Goal: Communication & Community: Answer question/provide support

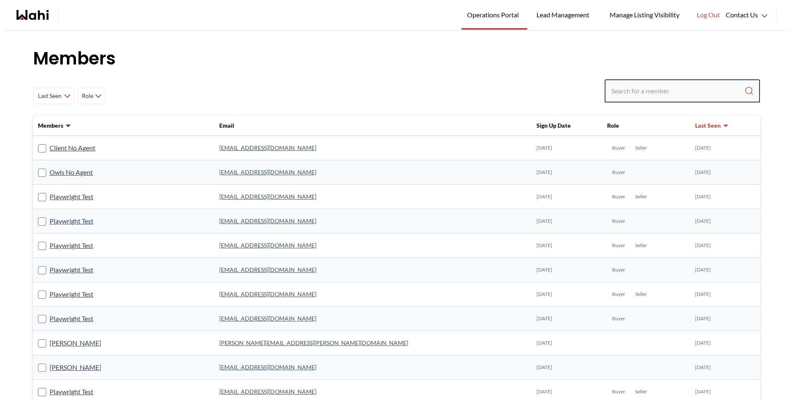
click at [698, 90] on input "Search input" at bounding box center [677, 90] width 133 height 15
type input ","
type input "n"
type input "michelle"
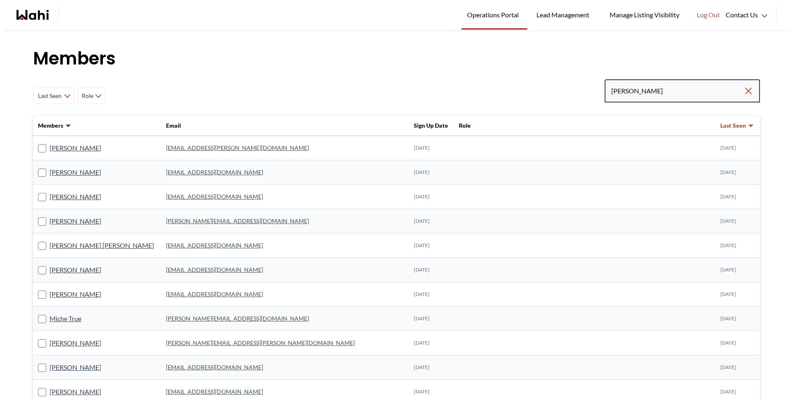
click at [660, 87] on input "michelle" at bounding box center [677, 90] width 132 height 15
type input "michelle ryck"
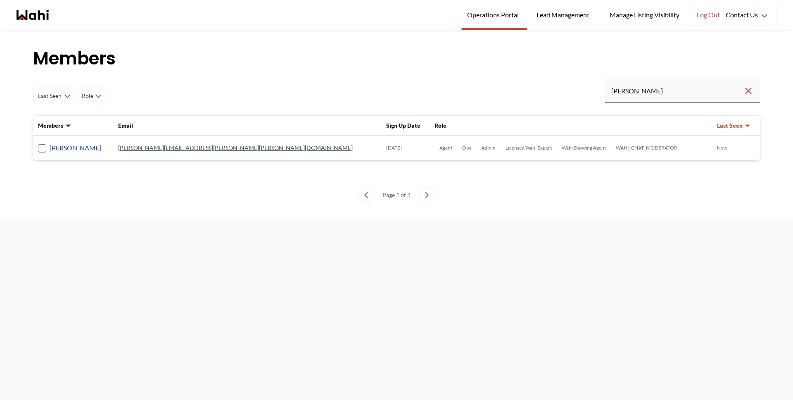
click at [62, 150] on link "Michelle Ryckman" at bounding box center [76, 147] width 52 height 11
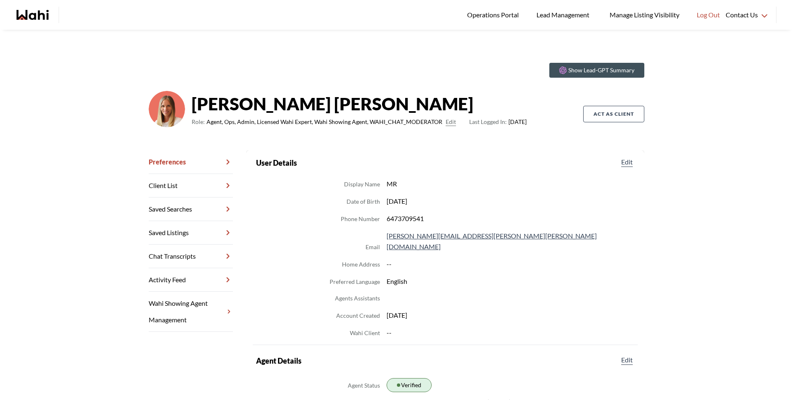
click at [186, 254] on link "Chat Transcripts" at bounding box center [191, 257] width 84 height 24
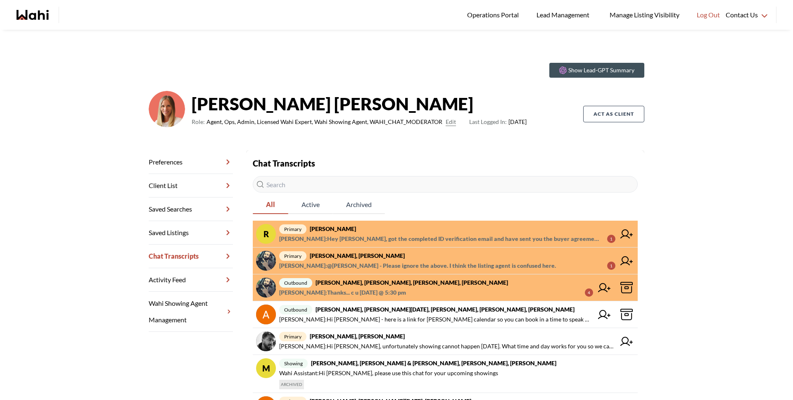
click at [356, 232] on span "primary Ritu Gill, Michelle" at bounding box center [447, 229] width 336 height 10
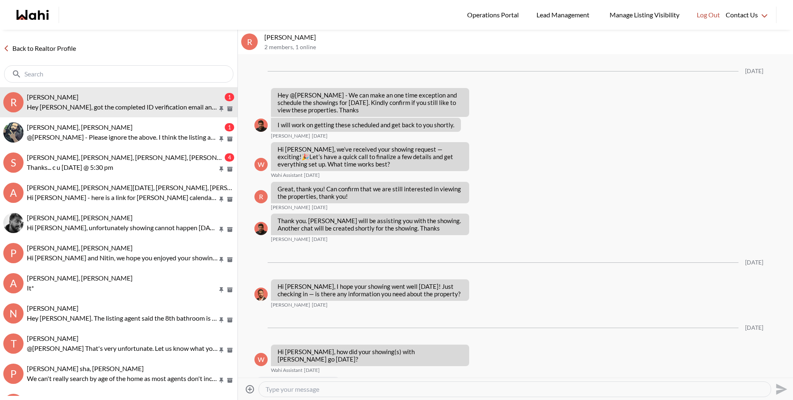
scroll to position [1010, 0]
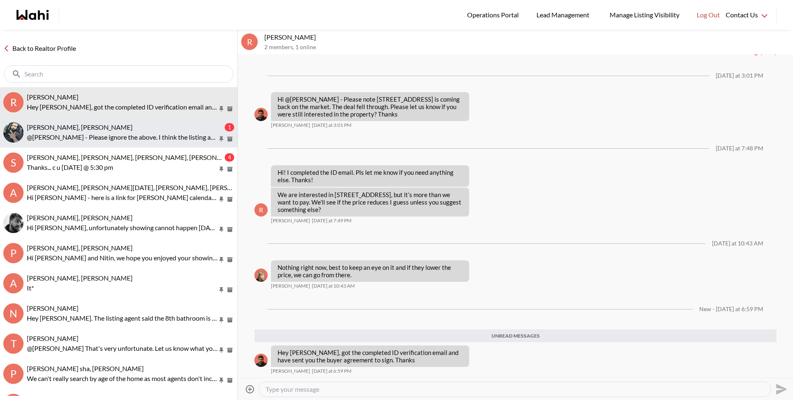
click at [136, 137] on p "@Saeid Kanani - Please ignore the above. I think the listing agent is confused …" at bounding box center [122, 137] width 191 height 10
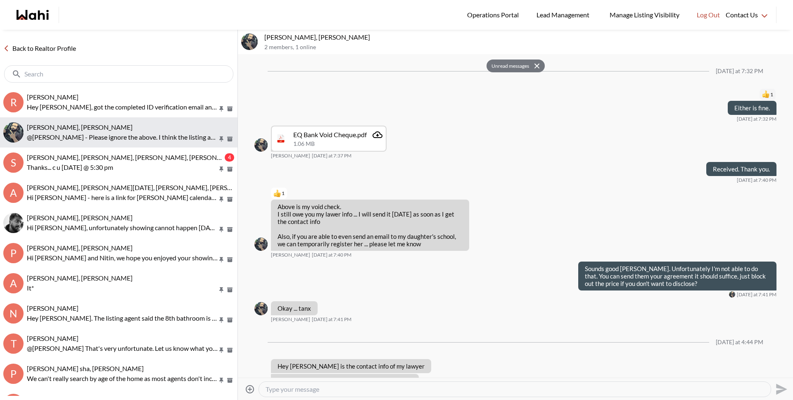
scroll to position [726, 0]
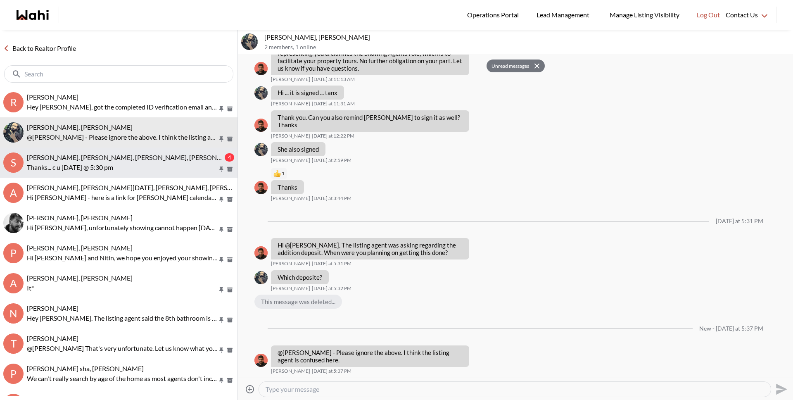
click at [121, 170] on p "Thanks... c u [DATE] @ 5:30 pm" at bounding box center [122, 167] width 191 height 10
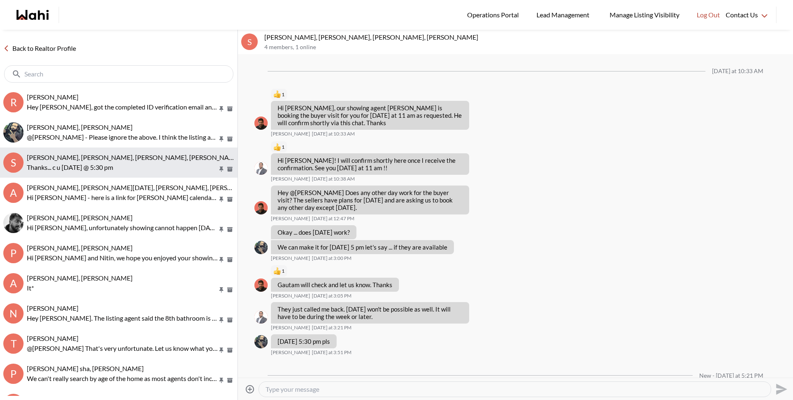
scroll to position [196, 0]
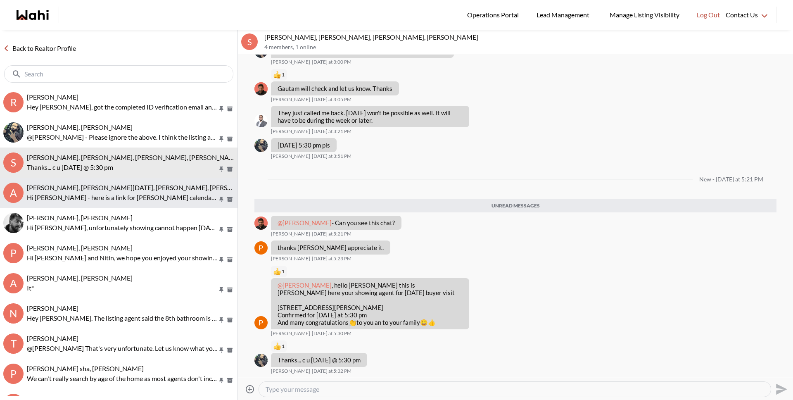
click at [109, 190] on span "[PERSON_NAME], [PERSON_NAME][DATE], [PERSON_NAME], [PERSON_NAME], [PERSON_NAME]" at bounding box center [171, 187] width 289 height 8
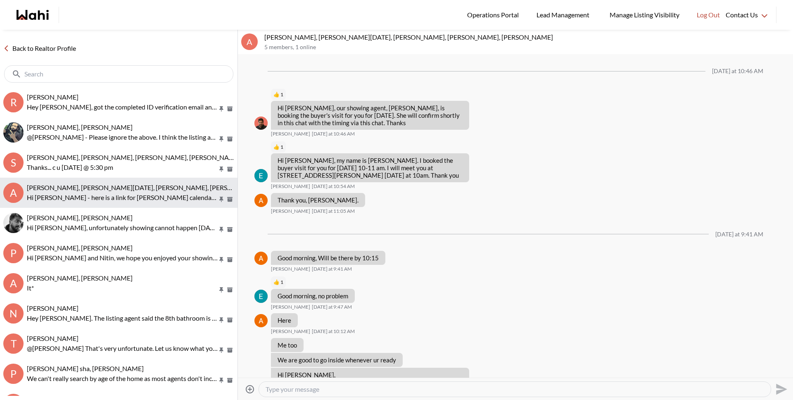
scroll to position [1702, 0]
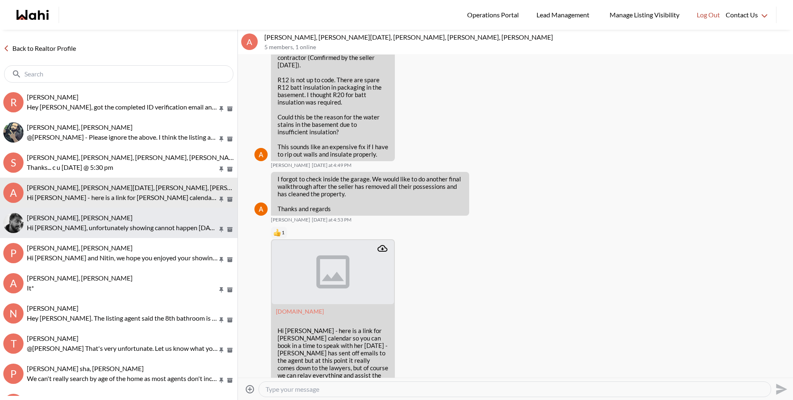
click at [121, 233] on button "Sourav Singh, Michelle Hi Sourav, unfortunately showing cannot happen today. Wh…" at bounding box center [118, 223] width 237 height 30
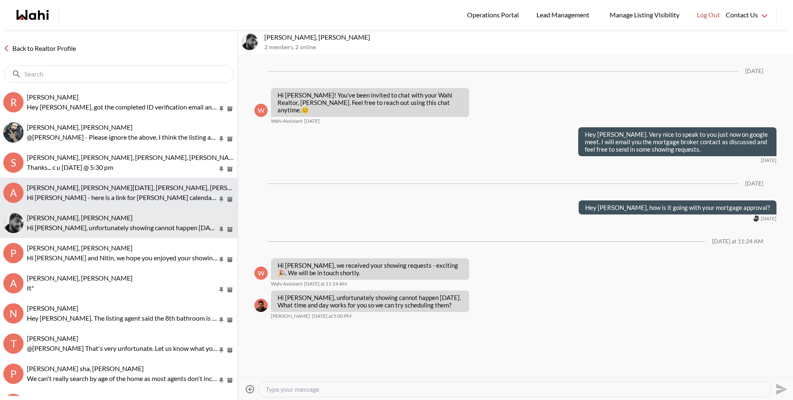
click at [110, 202] on p "Hi [PERSON_NAME] - here is a link for [PERSON_NAME] calendar so you can book in…" at bounding box center [122, 197] width 191 height 10
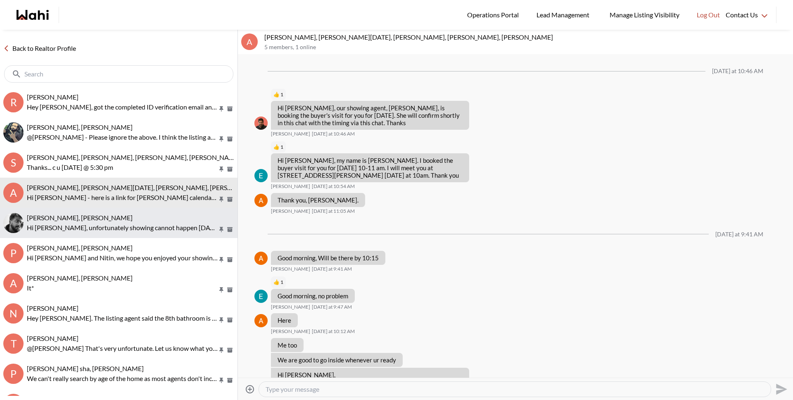
scroll to position [1702, 0]
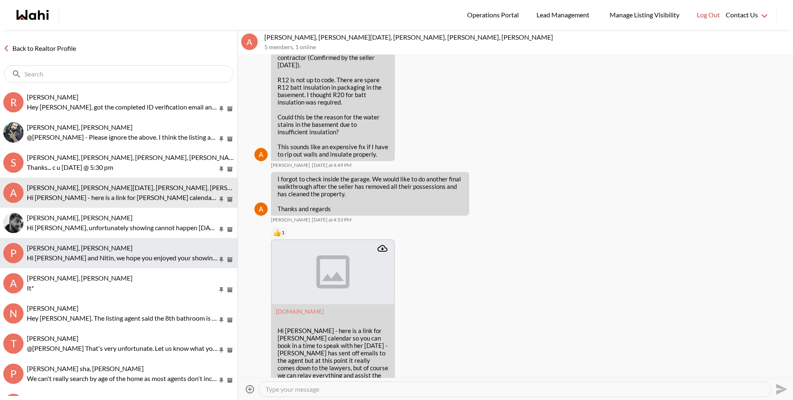
click at [103, 246] on span "Pallawi Kalyan, Nitin Kumar, Michelle" at bounding box center [80, 248] width 106 height 8
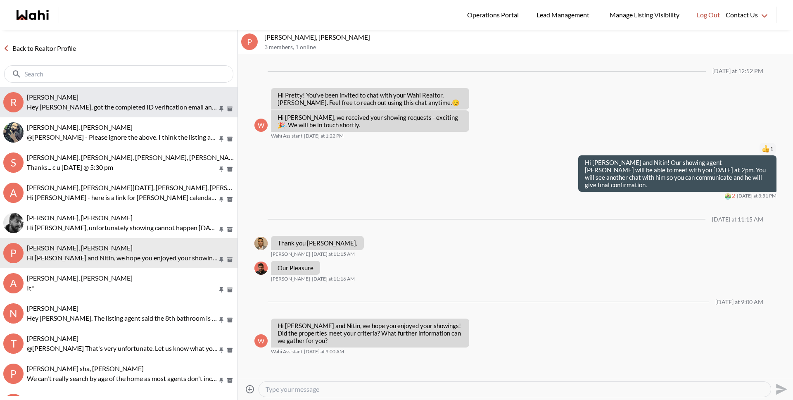
click at [76, 110] on p "Hey Ritu, got the completed ID verification email and have sent you the buyer a…" at bounding box center [122, 107] width 191 height 10
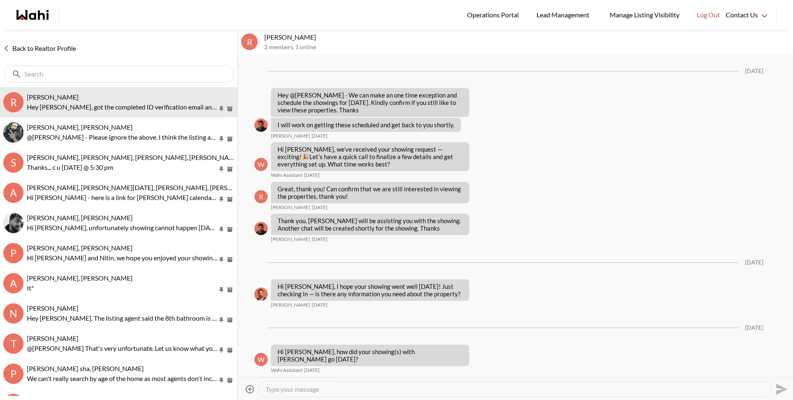
scroll to position [957, 0]
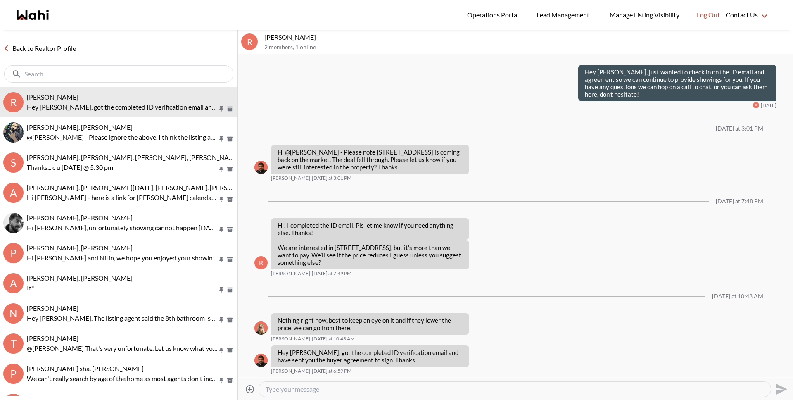
click at [61, 48] on link "Back to Realtor Profile" at bounding box center [39, 48] width 79 height 11
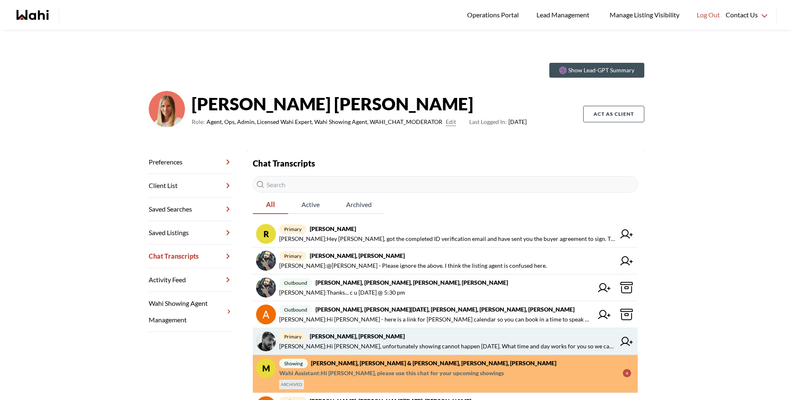
click at [376, 342] on span "Faraz Azam : Hi Sourav, unfortunately showing cannot happen today. What time an…" at bounding box center [447, 346] width 336 height 10
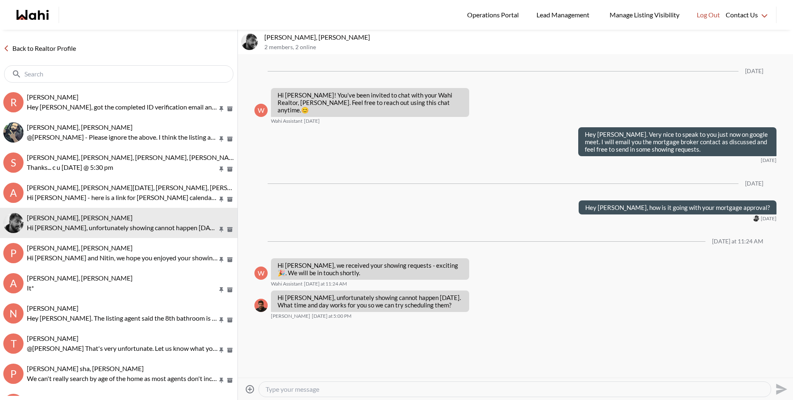
drag, startPoint x: 375, startPoint y: 392, endPoint x: 374, endPoint y: 363, distance: 28.9
click at [375, 392] on textarea "Type your message" at bounding box center [515, 389] width 499 height 8
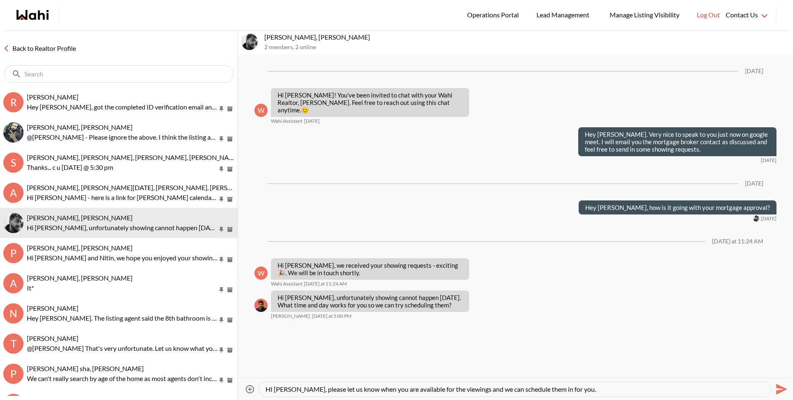
type textarea "HI Sourav, please let us know when you are available for the viewings and we ca…"
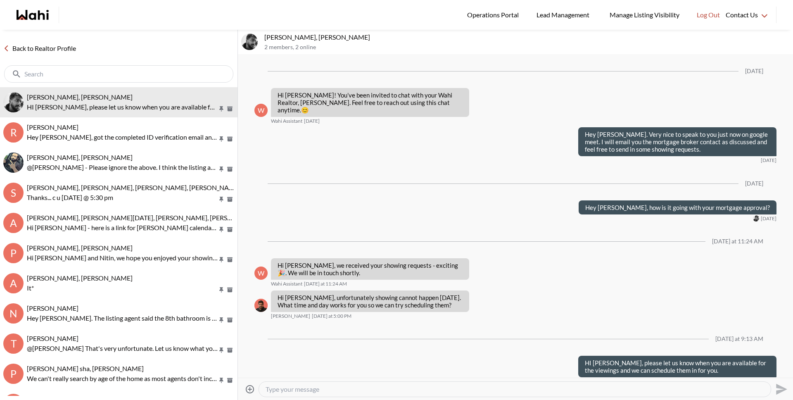
click at [70, 51] on link "Back to Realtor Profile" at bounding box center [39, 48] width 79 height 11
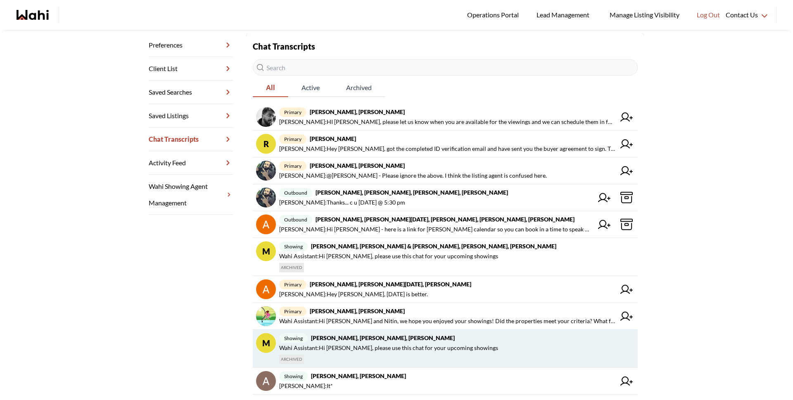
scroll to position [174, 0]
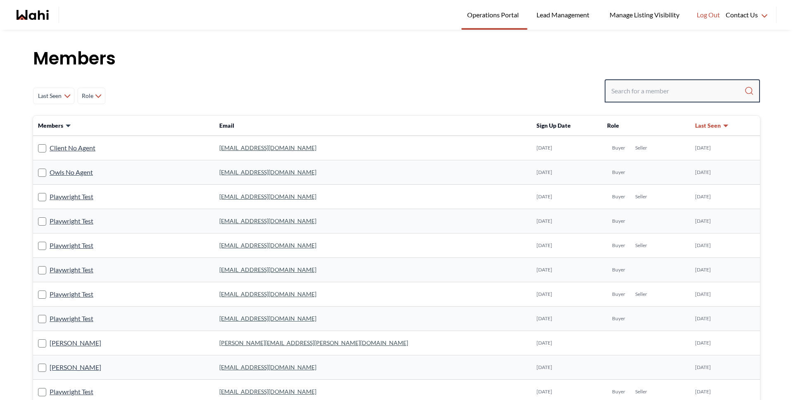
click at [656, 94] on input "Search input" at bounding box center [677, 90] width 133 height 15
type input "faraz"
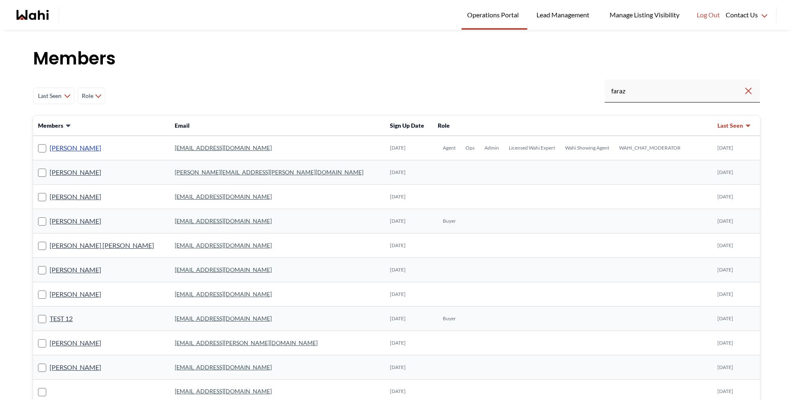
click at [57, 149] on link "[PERSON_NAME]" at bounding box center [76, 147] width 52 height 11
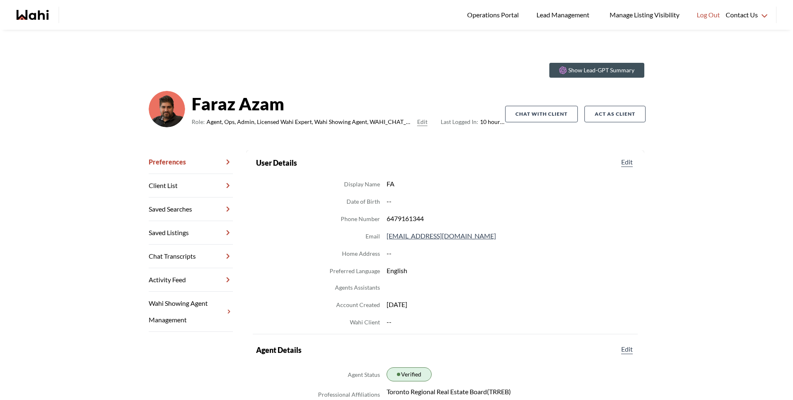
click at [177, 262] on link "Chat Transcripts" at bounding box center [191, 257] width 84 height 24
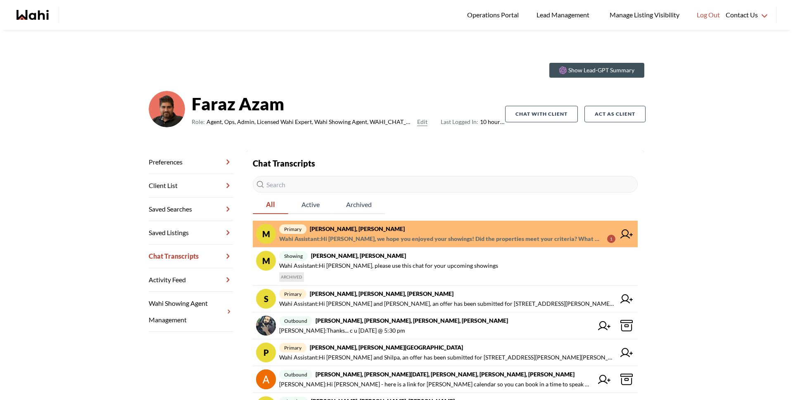
click at [377, 230] on span "primary [PERSON_NAME], [PERSON_NAME]" at bounding box center [447, 229] width 336 height 10
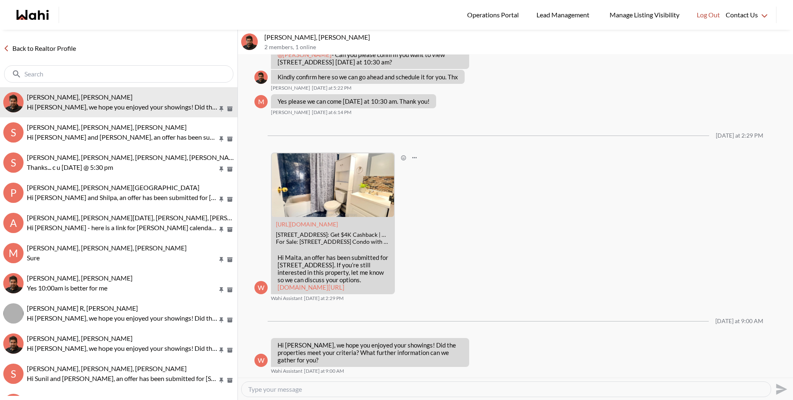
scroll to position [342, 0]
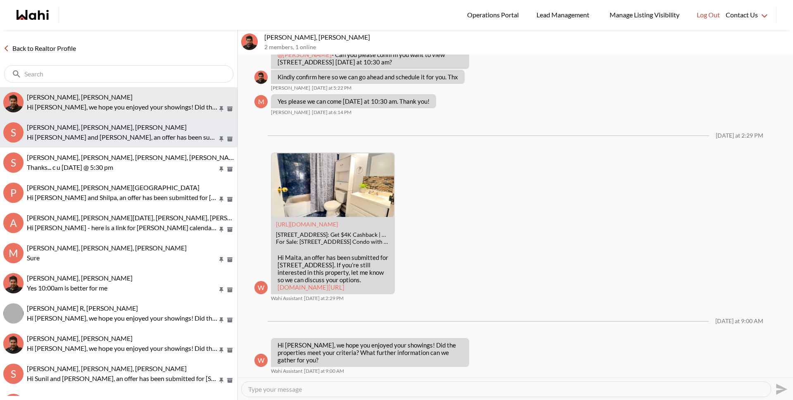
click at [125, 137] on p "Hi [PERSON_NAME] and [PERSON_NAME], an offer has been submitted for [STREET_ADD…" at bounding box center [122, 137] width 191 height 10
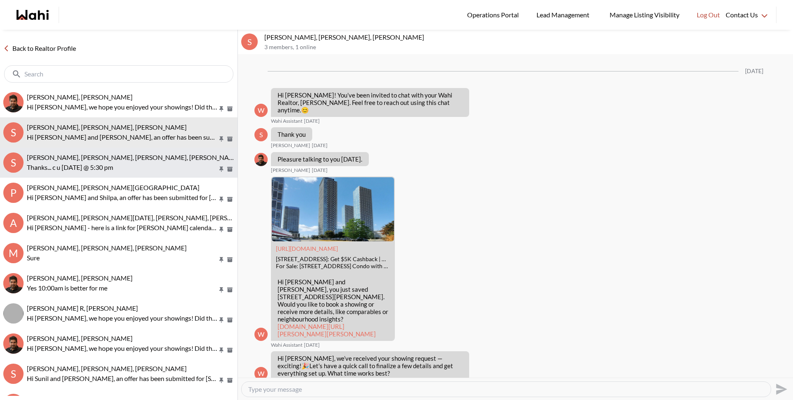
scroll to position [872, 0]
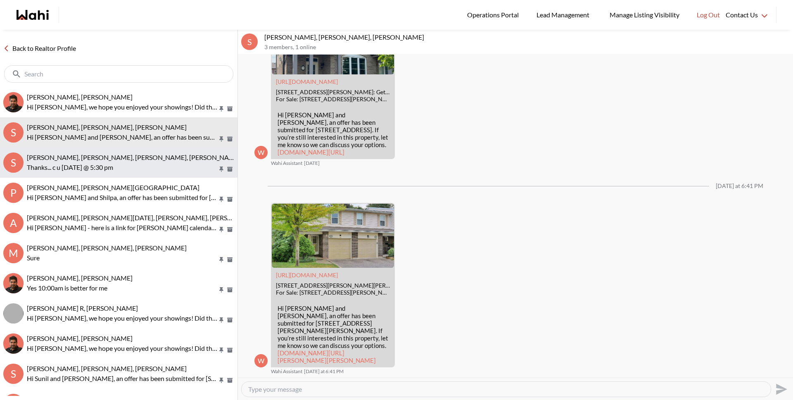
click at [126, 161] on div "[PERSON_NAME], [PERSON_NAME], [PERSON_NAME], [PERSON_NAME] Thanks... c u [DATE]…" at bounding box center [130, 162] width 207 height 19
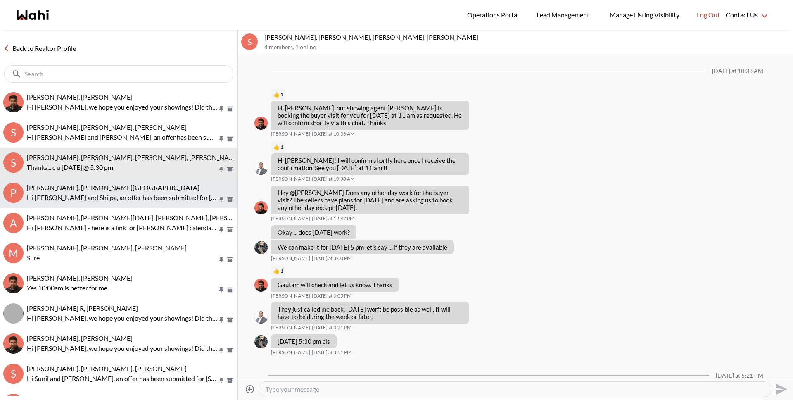
scroll to position [176, 0]
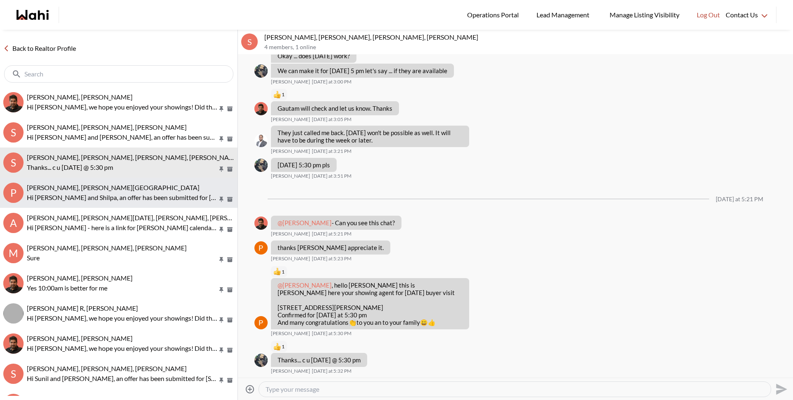
click at [130, 199] on p "Hi [PERSON_NAME] and Shilpa, an offer has been submitted for [STREET_ADDRESS][P…" at bounding box center [122, 197] width 191 height 10
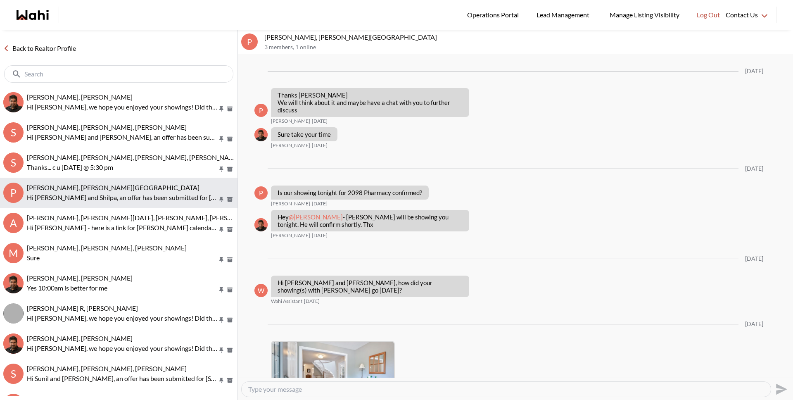
scroll to position [977, 0]
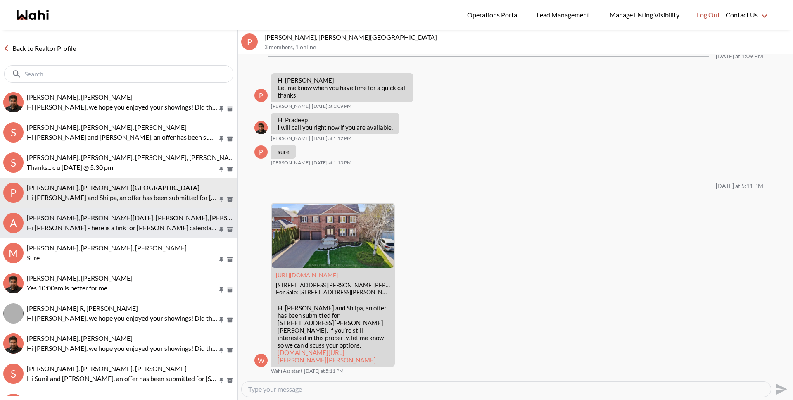
click at [126, 212] on button "A [PERSON_NAME], [PERSON_NAME][DATE], [PERSON_NAME], [PERSON_NAME], [PERSON_NAM…" at bounding box center [118, 223] width 237 height 30
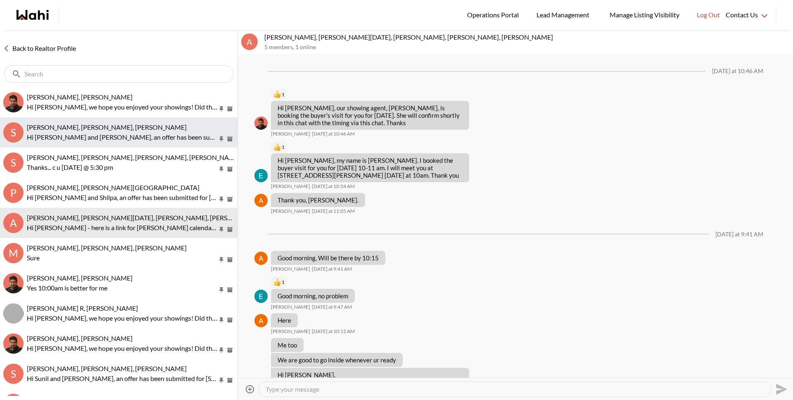
scroll to position [1702, 0]
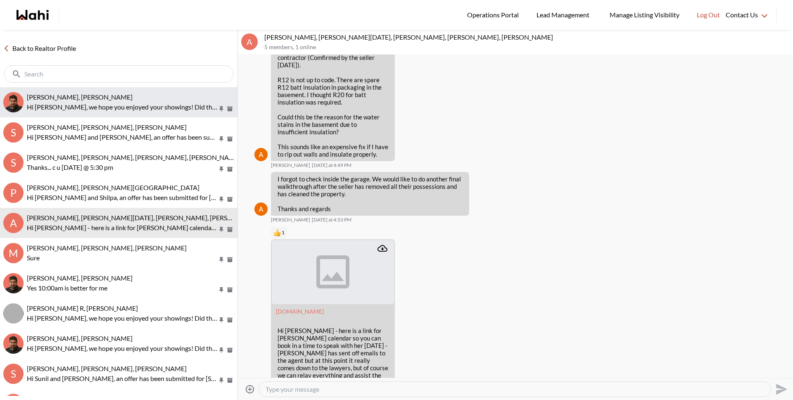
click at [85, 111] on p "Hi [PERSON_NAME], we hope you enjoyed your showings! Did the properties meet yo…" at bounding box center [122, 107] width 191 height 10
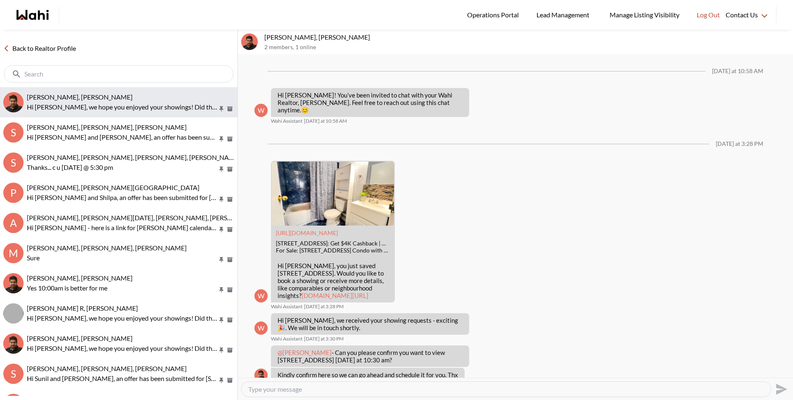
scroll to position [342, 0]
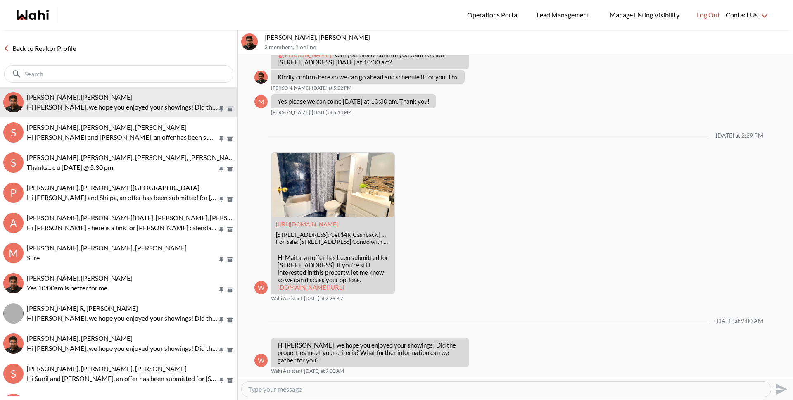
click at [40, 50] on link "Back to Realtor Profile" at bounding box center [39, 48] width 79 height 11
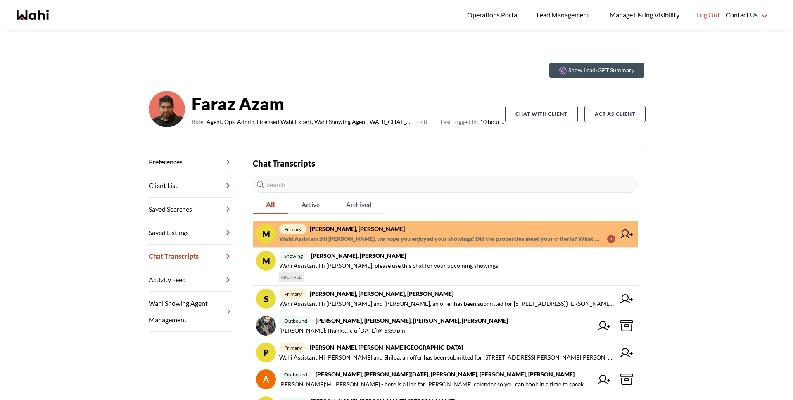
click at [377, 234] on span "Wahi Assistant : Hi [PERSON_NAME], we hope you enjoyed your showings! Did the p…" at bounding box center [439, 239] width 321 height 10
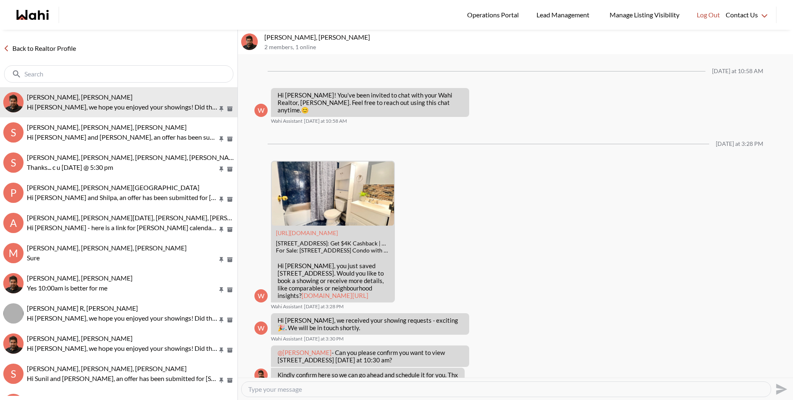
scroll to position [342, 0]
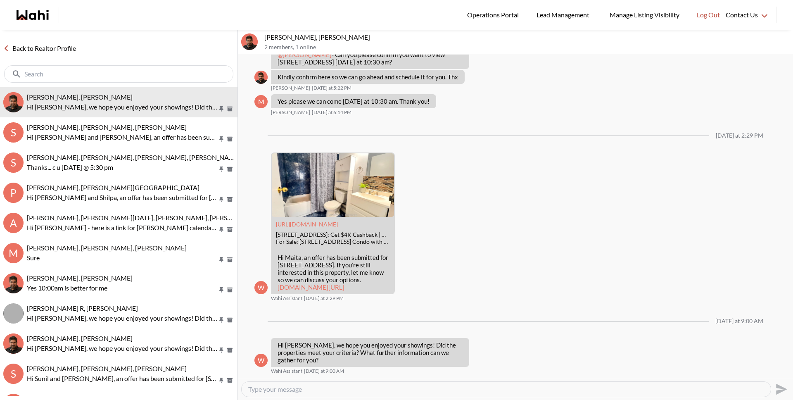
click at [12, 47] on link "Back to Realtor Profile" at bounding box center [39, 48] width 79 height 11
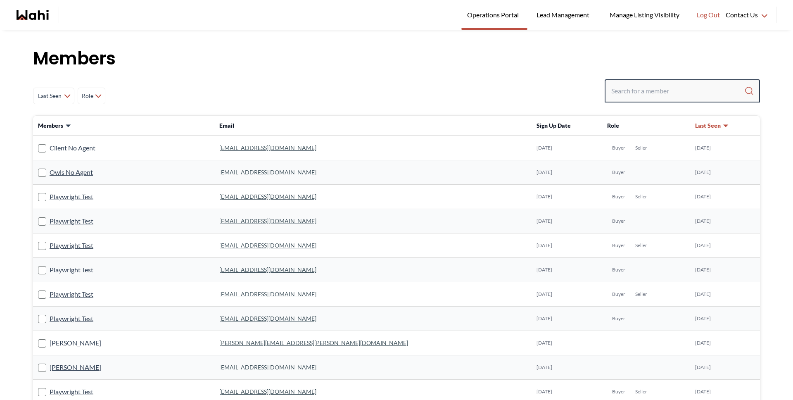
click at [667, 85] on input "Search input" at bounding box center [677, 90] width 133 height 15
type input "barb"
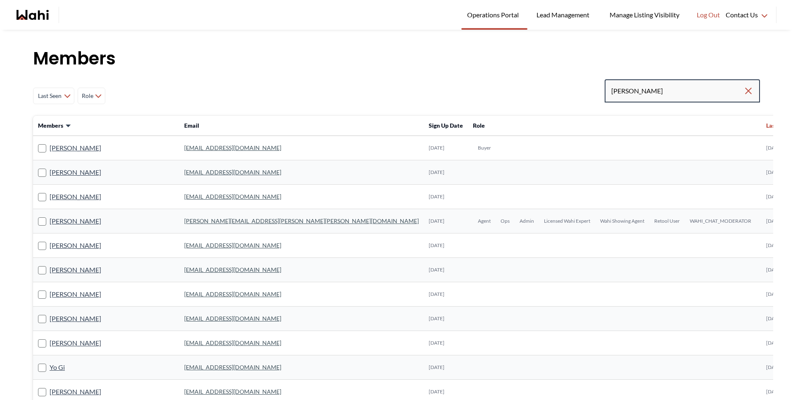
click at [647, 90] on input "barb" at bounding box center [677, 90] width 132 height 15
type input "barbara"
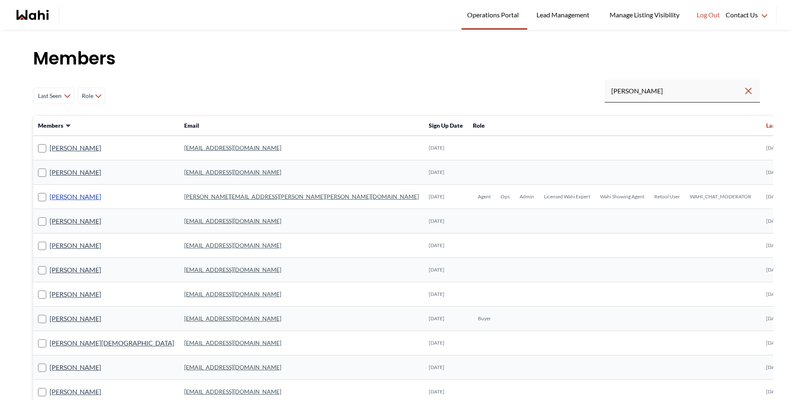
click at [65, 196] on link "[PERSON_NAME]" at bounding box center [76, 196] width 52 height 11
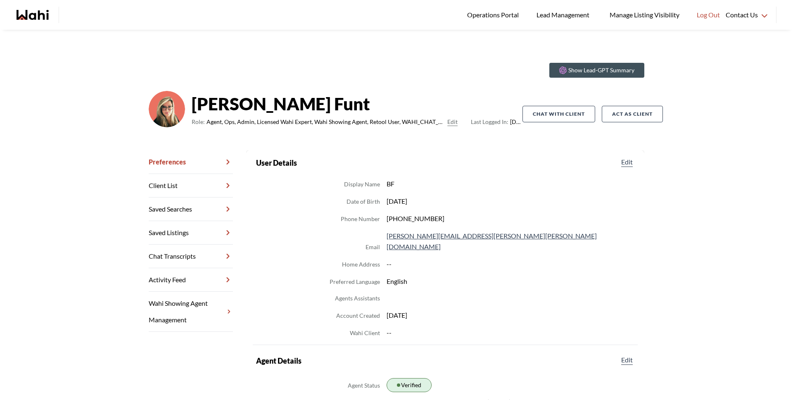
click at [188, 253] on link "Chat Transcripts" at bounding box center [191, 257] width 84 height 24
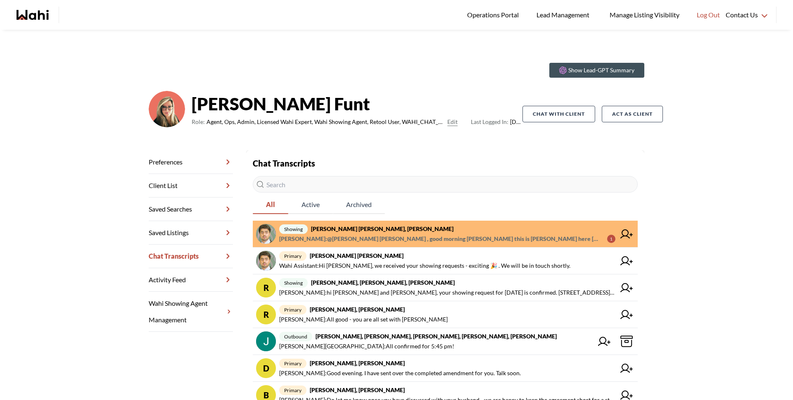
click at [342, 235] on span "Paul Sharma : @Abdul Nafi Sarwari , good morning Abdul this is Paul here Wahi S…" at bounding box center [439, 239] width 321 height 10
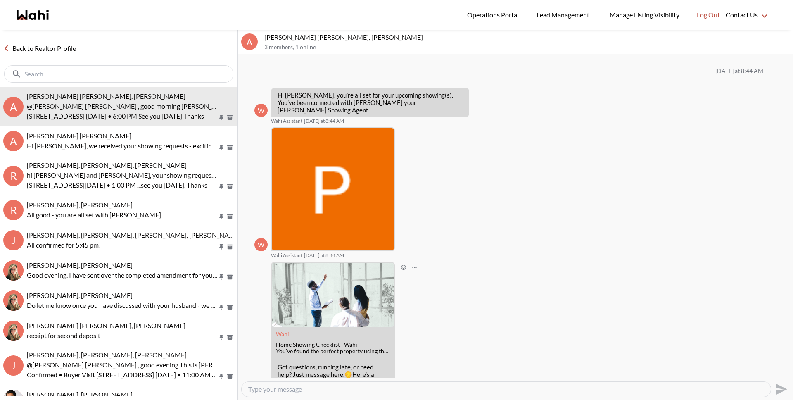
scroll to position [99, 0]
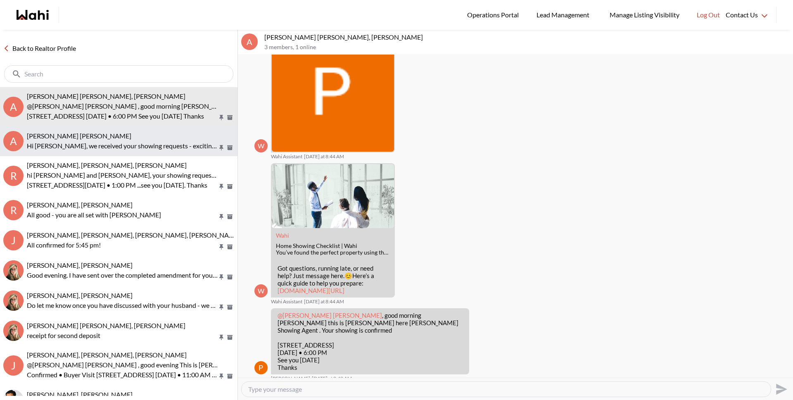
click at [74, 128] on button "A Abdul Nafi Sarwari, Barb Hi Abdul nafi, we received your showing requests - e…" at bounding box center [118, 141] width 237 height 30
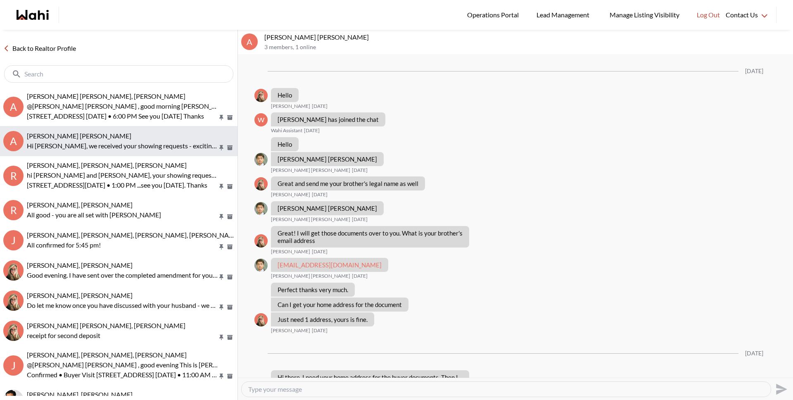
scroll to position [268, 0]
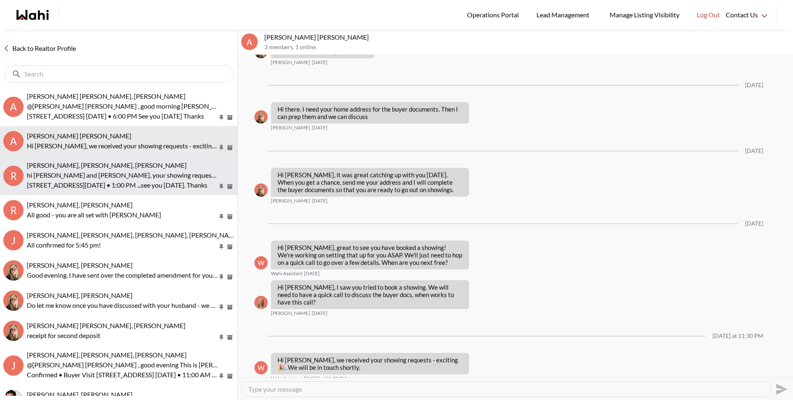
click at [80, 170] on p "hi Russell and Antonietta, your showing request for tomorrow is confirmed." at bounding box center [122, 175] width 191 height 10
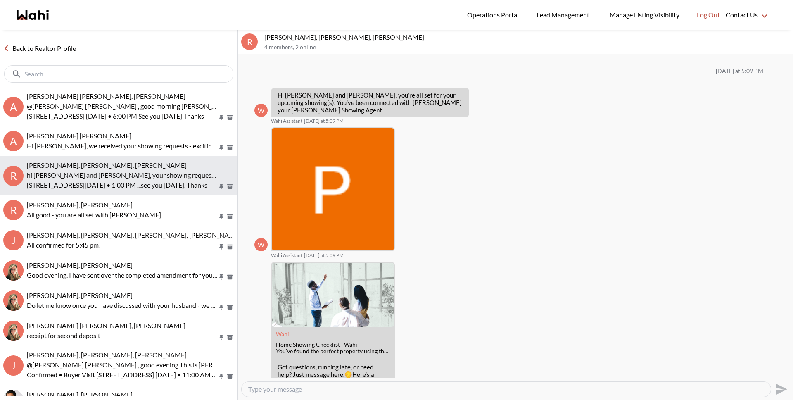
scroll to position [141, 0]
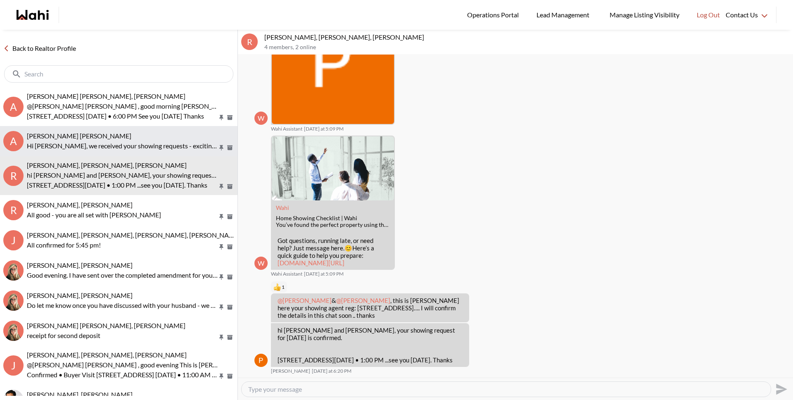
click at [83, 154] on button "A Abdul Nafi Sarwari, Barb Hi Abdul nafi, we received your showing requests - e…" at bounding box center [118, 141] width 237 height 30
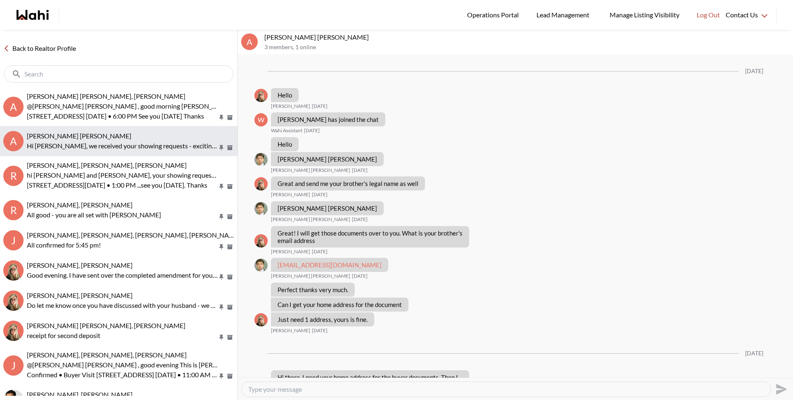
scroll to position [268, 0]
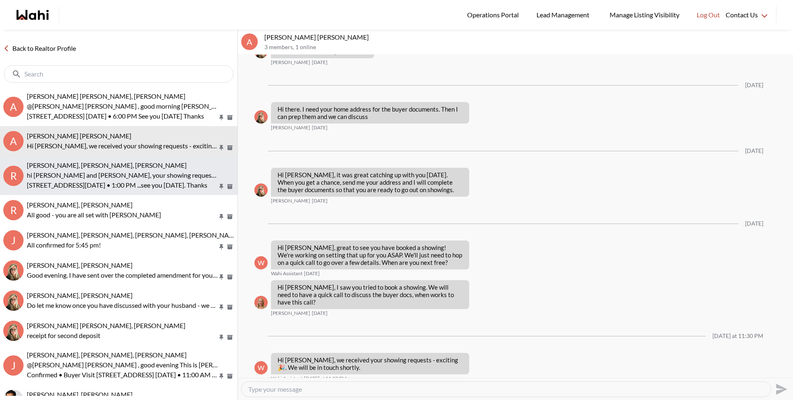
click at [81, 163] on span "Russell Perreira, Antonietta Morano-Perreira, Paul, Barbara" at bounding box center [107, 165] width 160 height 8
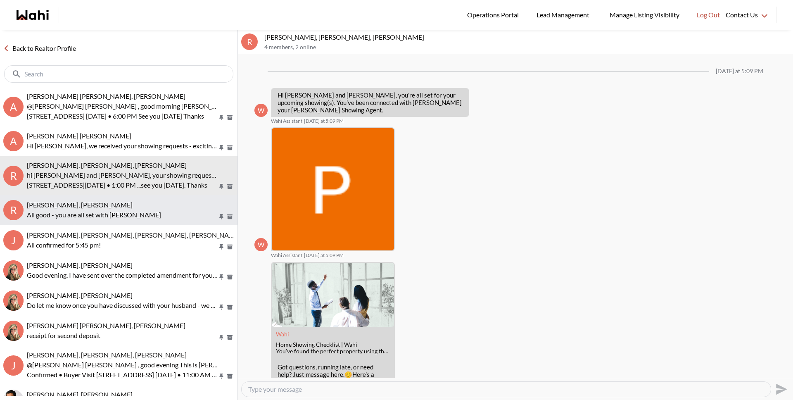
scroll to position [141, 0]
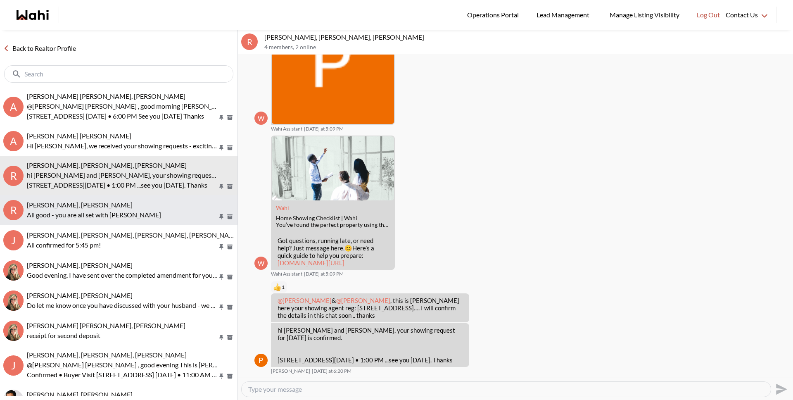
click at [92, 207] on span "Russell Perreira, Antonietta Morano-Perreira, Barbara" at bounding box center [80, 205] width 106 height 8
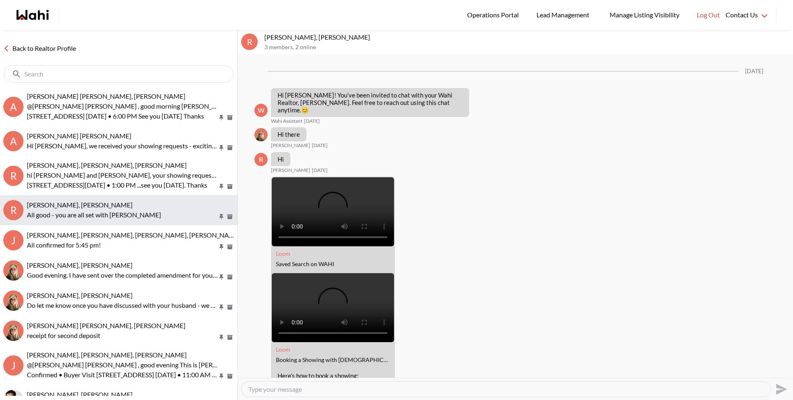
scroll to position [736, 0]
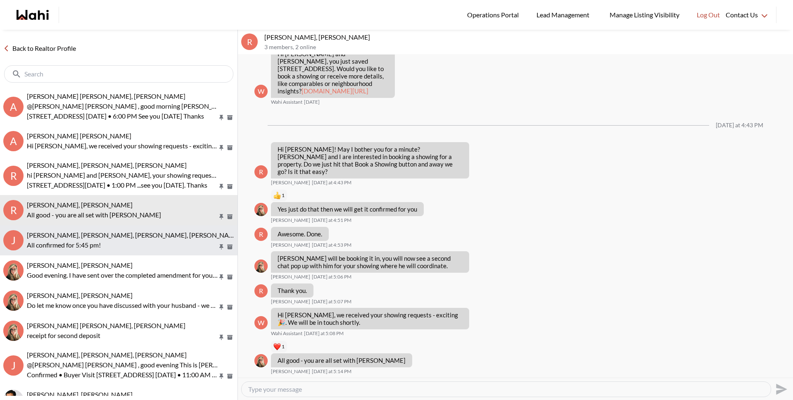
click at [81, 232] on span "[PERSON_NAME], [PERSON_NAME], [PERSON_NAME], [PERSON_NAME], [PERSON_NAME]" at bounding box center [161, 235] width 268 height 8
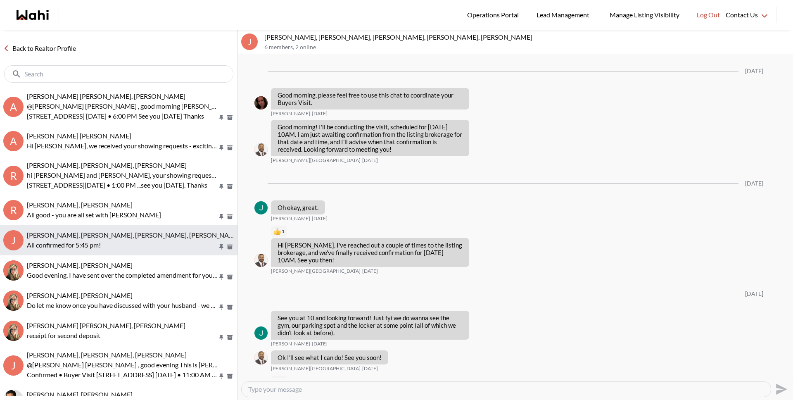
scroll to position [449, 0]
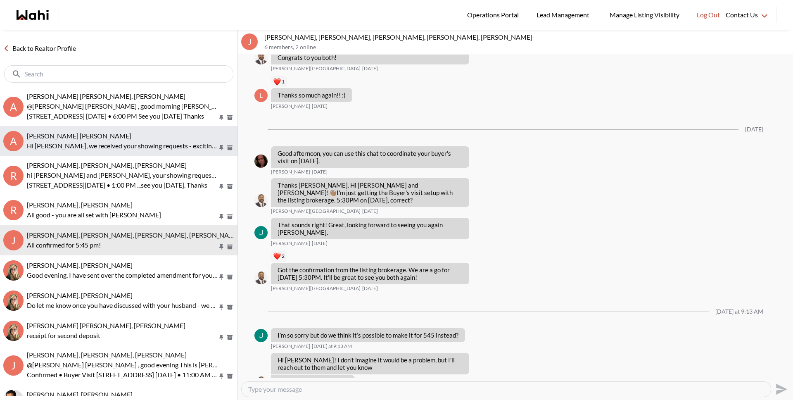
click at [53, 149] on p "Hi Abdul nafi, we received your showing requests - exciting 🎉 . We will be in t…" at bounding box center [122, 146] width 191 height 10
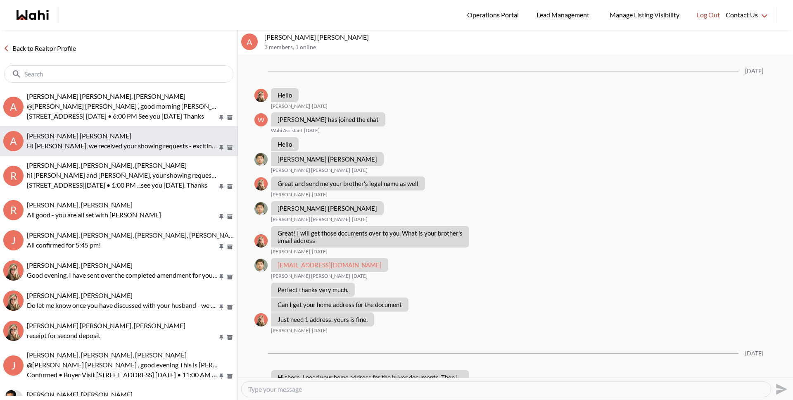
scroll to position [268, 0]
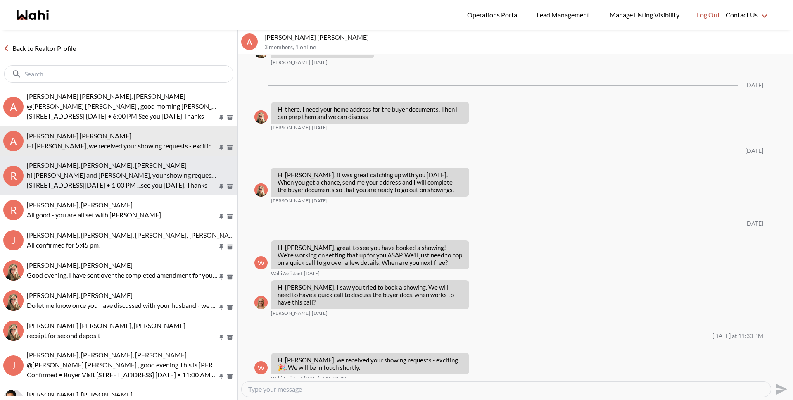
click at [53, 165] on span "Russell Perreira, Antonietta Morano-Perreira, Paul, Barbara" at bounding box center [107, 165] width 160 height 8
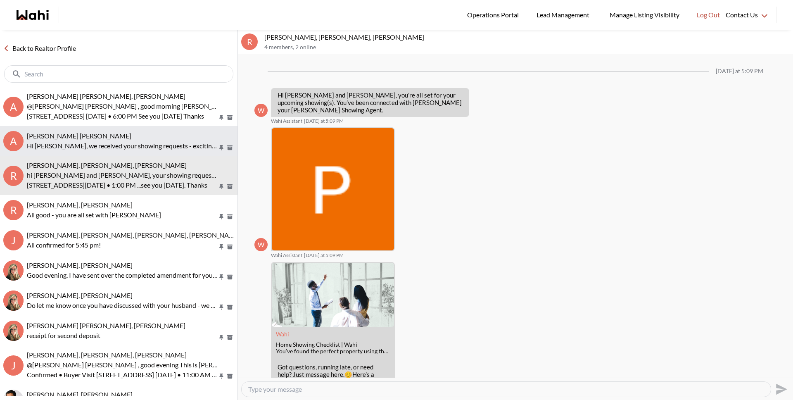
scroll to position [141, 0]
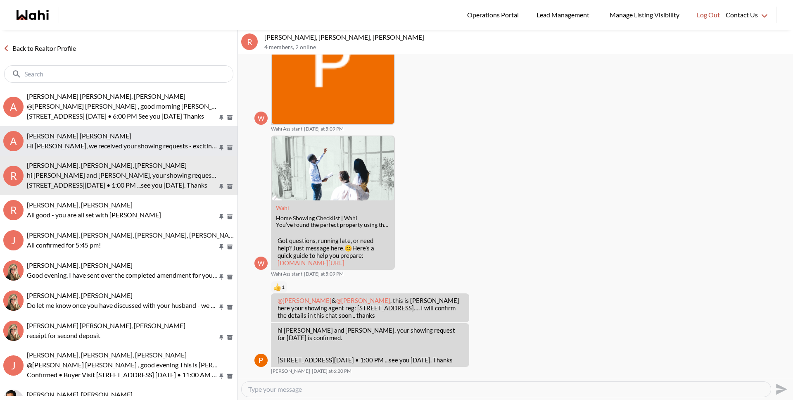
click at [55, 148] on p "Hi Abdul nafi, we received your showing requests - exciting 🎉 . We will be in t…" at bounding box center [122, 146] width 191 height 10
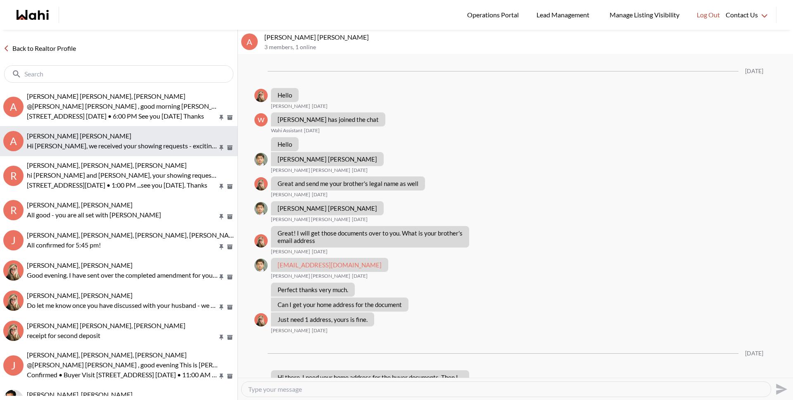
scroll to position [268, 0]
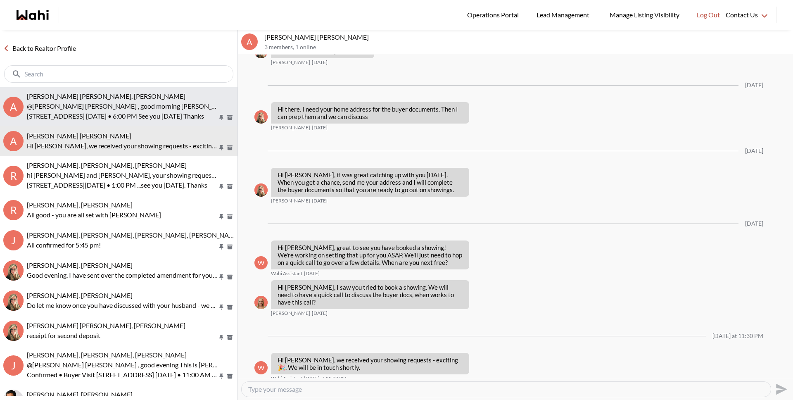
click at [53, 120] on p "10 Northtown Way #2013, Toronto, ON, M2N 7L4 Fri, September 5th • 6:00 PM See y…" at bounding box center [122, 116] width 191 height 10
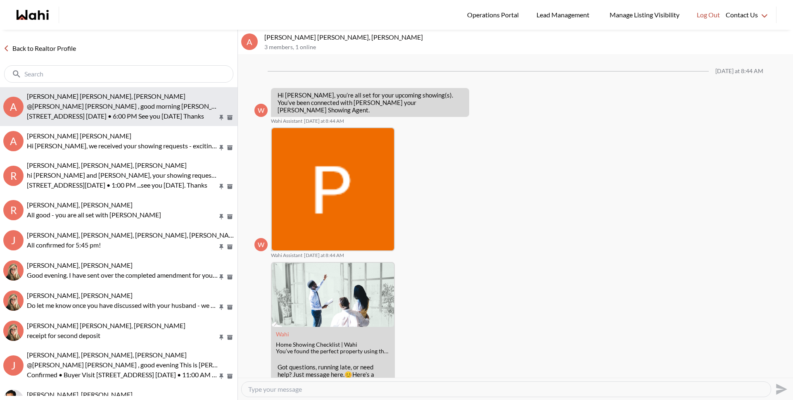
scroll to position [99, 0]
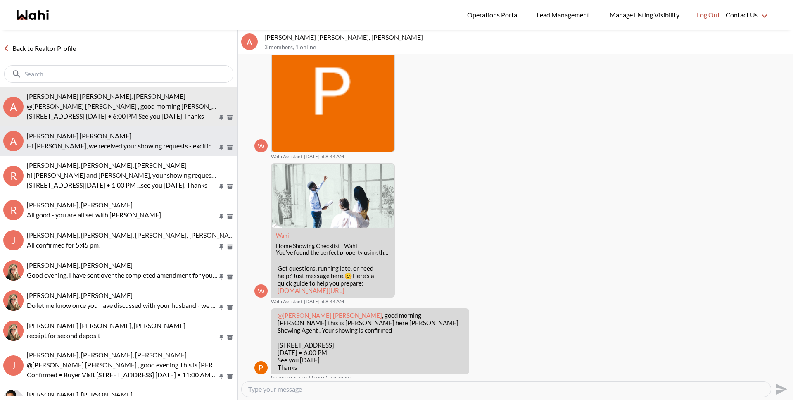
click at [135, 144] on p "Hi Abdul nafi, we received your showing requests - exciting 🎉 . We will be in t…" at bounding box center [122, 146] width 191 height 10
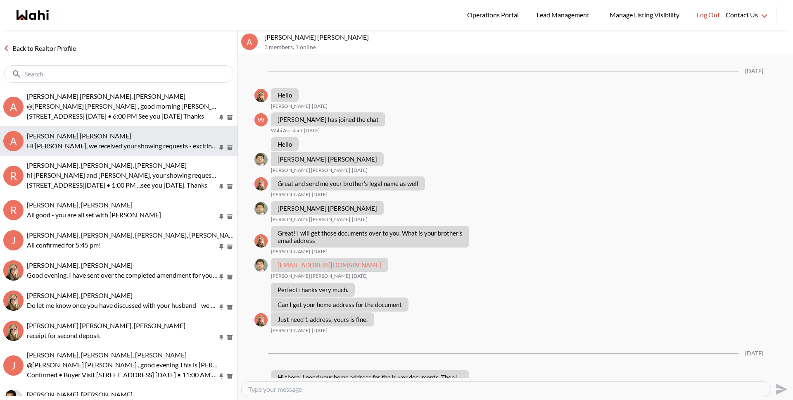
scroll to position [268, 0]
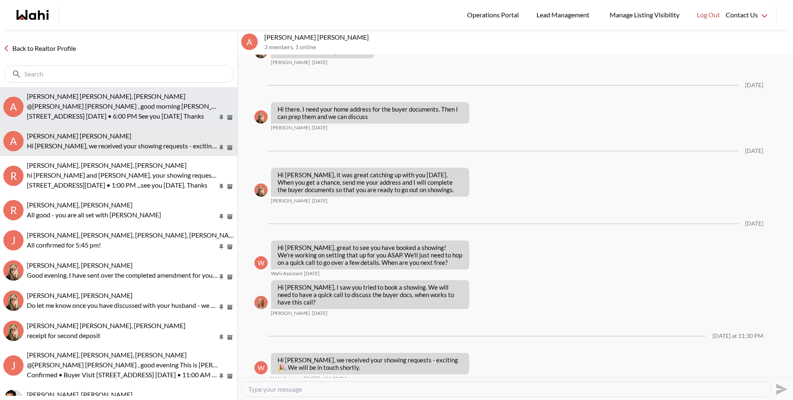
click at [129, 112] on p "10 Northtown Way #2013, Toronto, ON, M2N 7L4 Fri, September 5th • 6:00 PM See y…" at bounding box center [122, 116] width 191 height 10
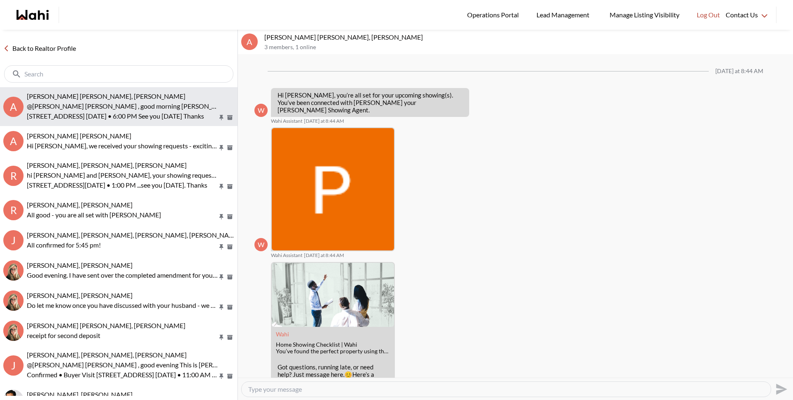
scroll to position [99, 0]
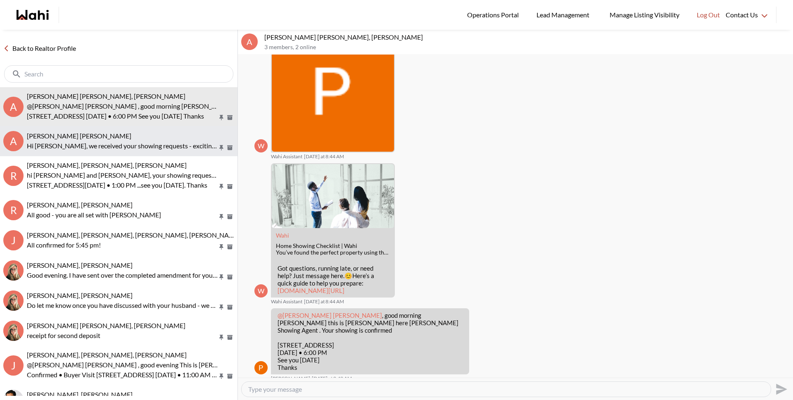
click at [83, 142] on p "Hi Abdul nafi, we received your showing requests - exciting 🎉 . We will be in t…" at bounding box center [122, 146] width 191 height 10
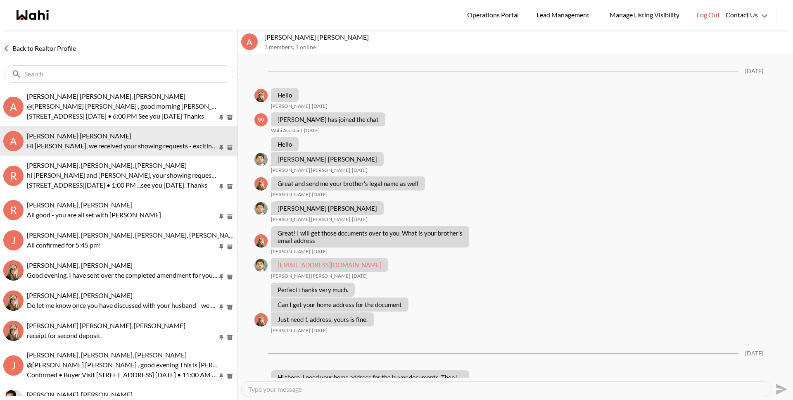
scroll to position [268, 0]
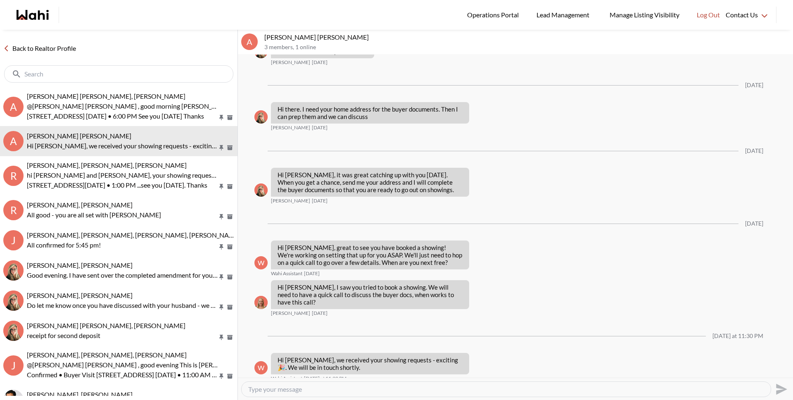
click at [291, 388] on textarea "Type your message" at bounding box center [506, 389] width 516 height 8
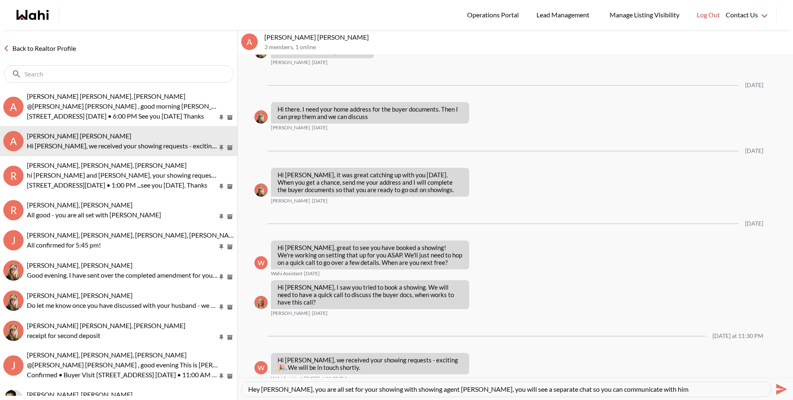
type textarea "Hey Abdul, you are all set for your showing with showing agent Paul, you will s…"
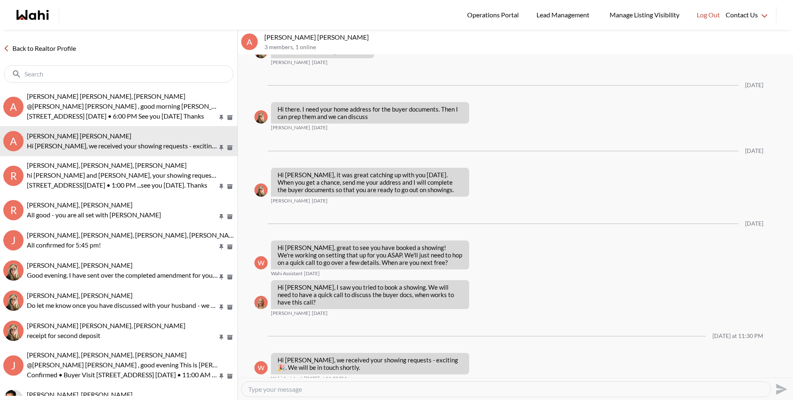
scroll to position [333, 0]
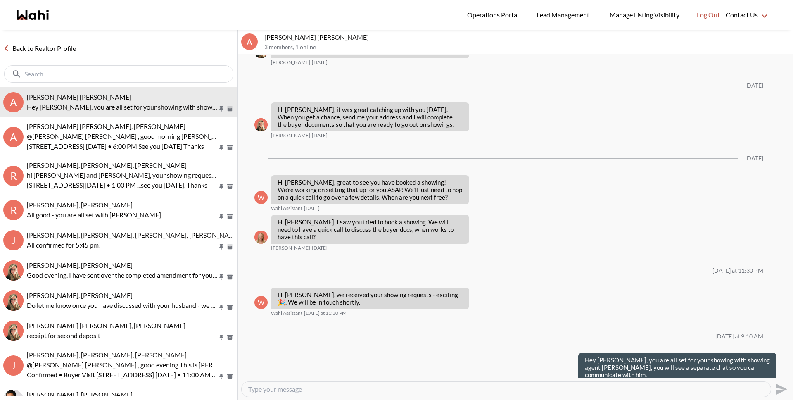
click at [60, 54] on div "Back to Realtor Profile" at bounding box center [118, 58] width 237 height 57
click at [65, 45] on link "Back to Realtor Profile" at bounding box center [39, 48] width 79 height 11
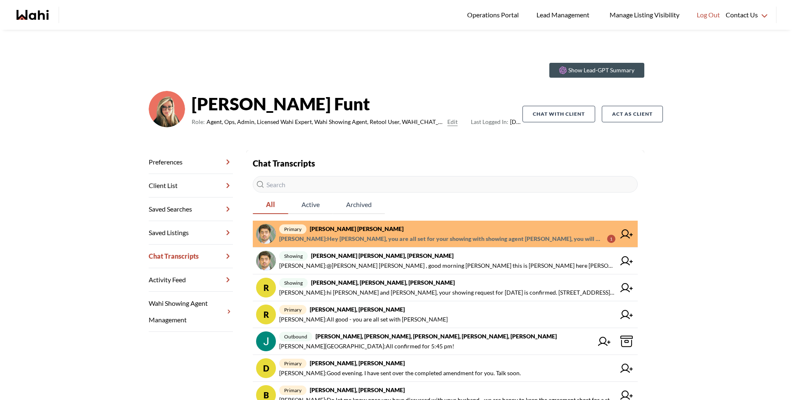
click at [383, 233] on span "primary Abdul Nafi Sarwari, Barb" at bounding box center [447, 229] width 336 height 10
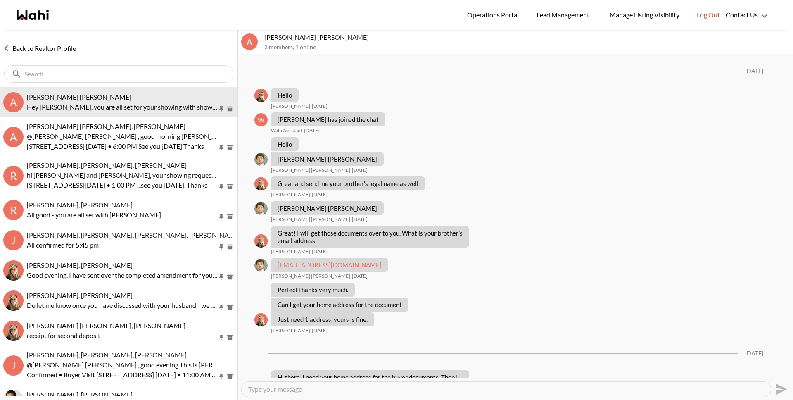
scroll to position [333, 0]
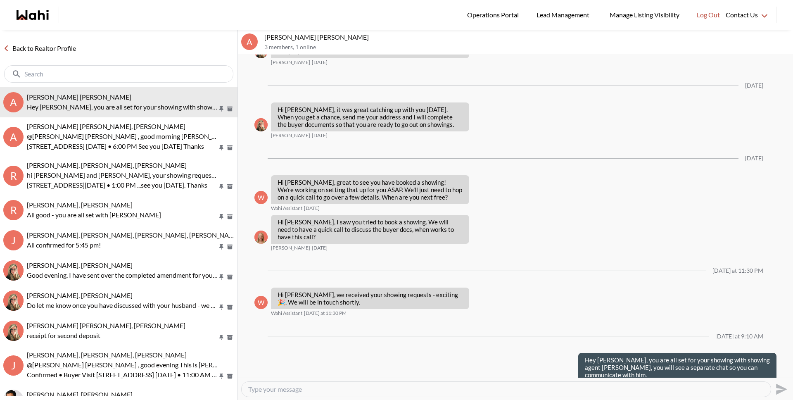
click at [61, 46] on link "Back to Realtor Profile" at bounding box center [39, 48] width 79 height 11
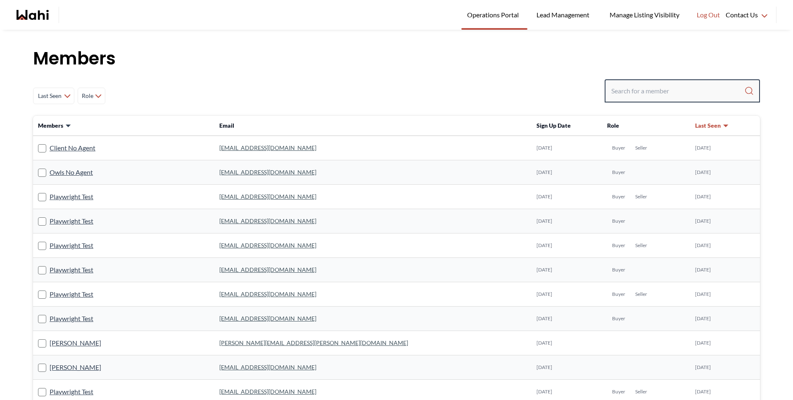
click at [686, 86] on input "Search input" at bounding box center [677, 90] width 133 height 15
type input "behnam"
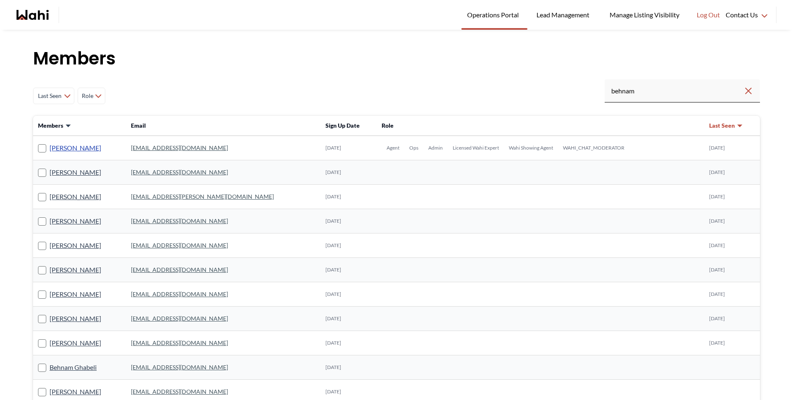
click at [74, 151] on link "Behnam Fazili" at bounding box center [76, 147] width 52 height 11
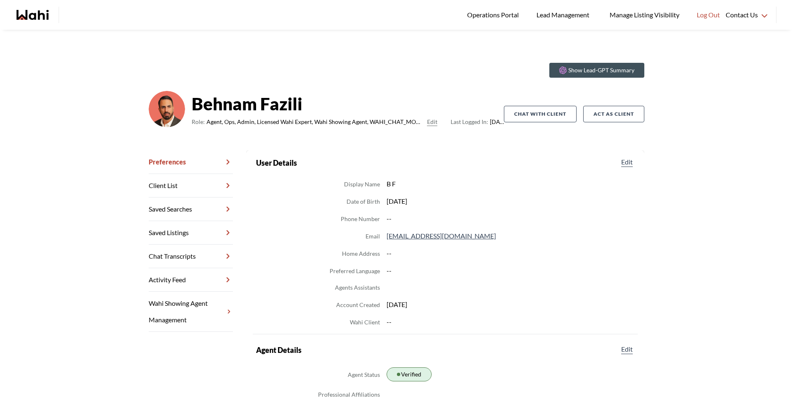
click at [199, 258] on link "Chat Transcripts" at bounding box center [191, 257] width 84 height 24
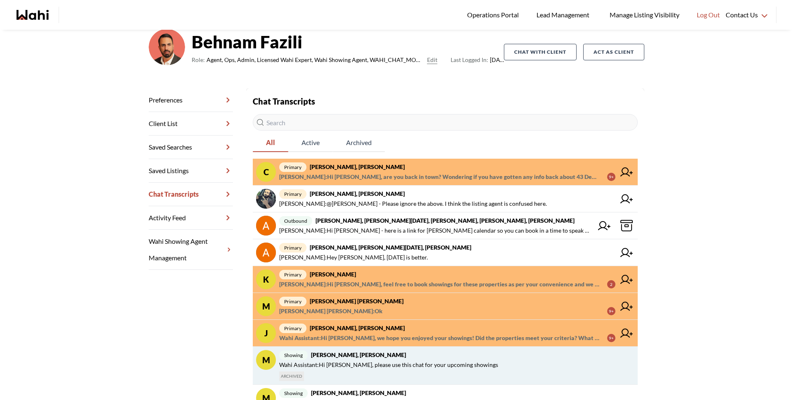
scroll to position [96, 0]
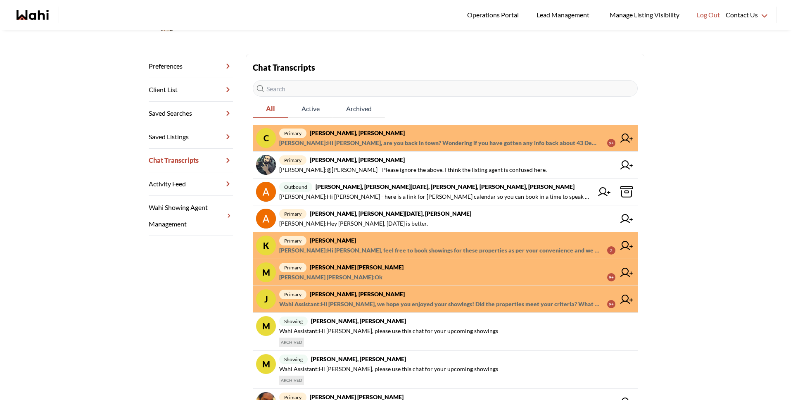
click at [323, 301] on span "Wahi Assistant : Hi Josh, we hope you enjoyed your showings! Did the properties…" at bounding box center [439, 304] width 321 height 10
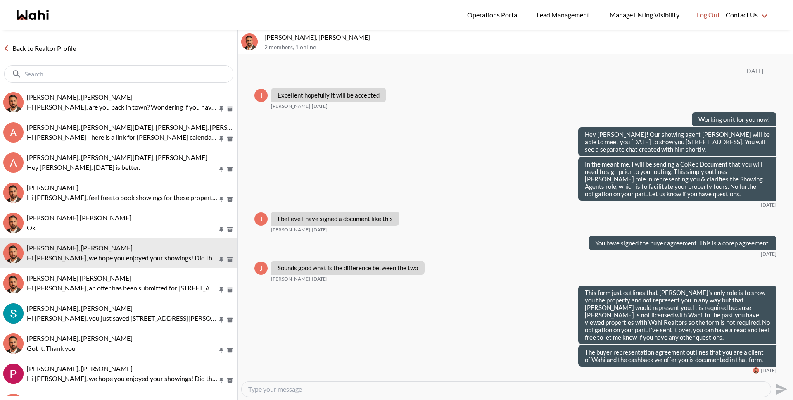
scroll to position [684, 0]
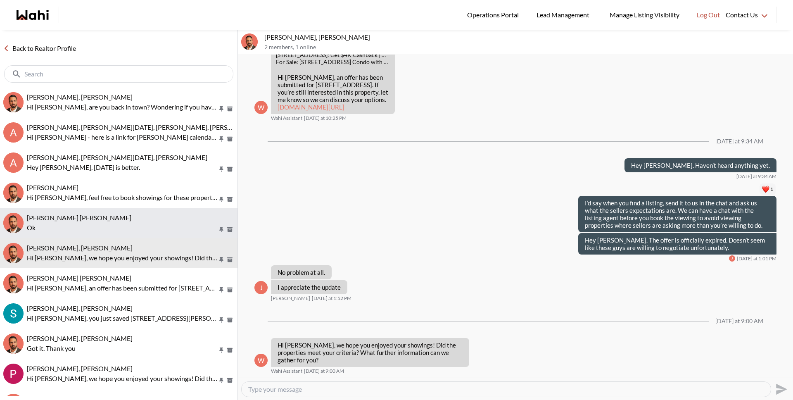
click at [119, 218] on div "Muhammad Ali Zaheer, Behnam" at bounding box center [130, 218] width 207 height 8
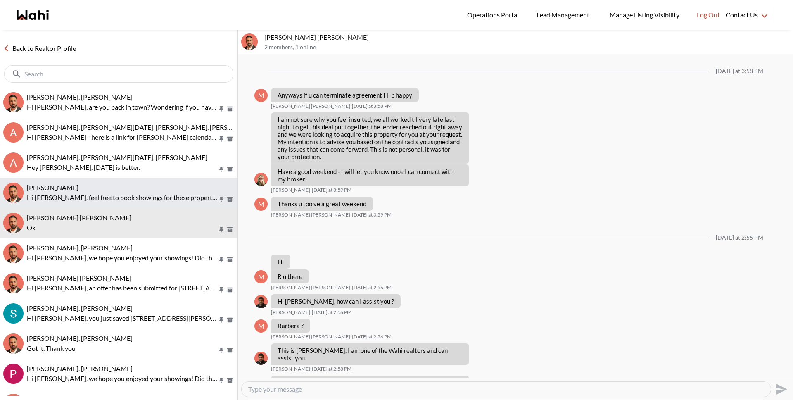
scroll to position [496, 0]
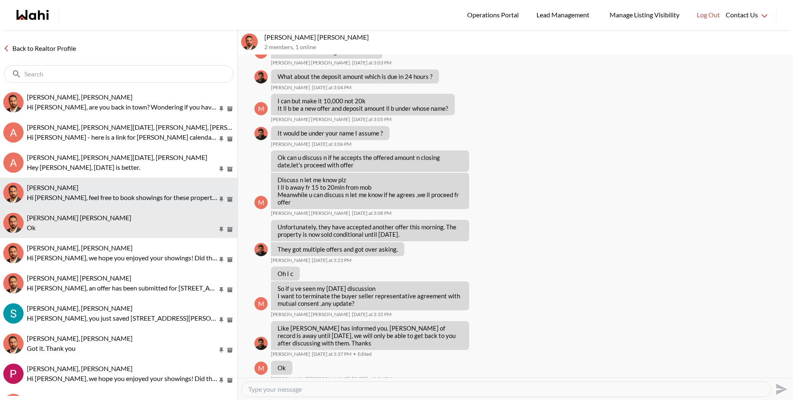
click at [96, 201] on p "Hi Kim, feel free to book showings for these properties as per your convenience…" at bounding box center [122, 197] width 191 height 10
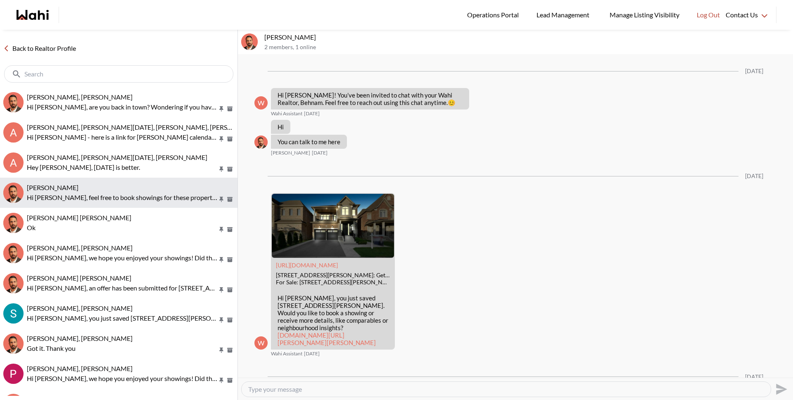
scroll to position [291, 0]
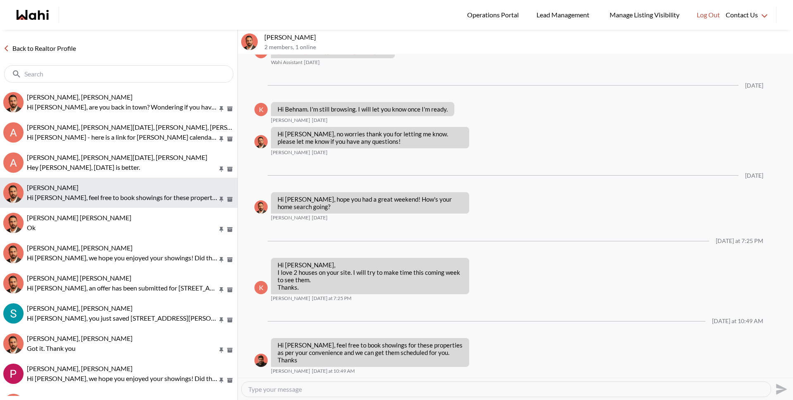
click at [93, 178] on button "Kin Mohamed, Behnam Hi Kim, feel free to book showings for these properties as …" at bounding box center [118, 193] width 237 height 30
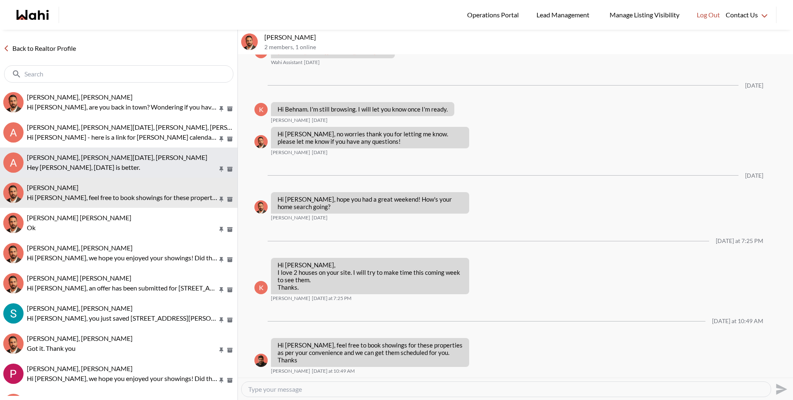
click at [84, 159] on span "[PERSON_NAME], [PERSON_NAME][DATE], [PERSON_NAME]" at bounding box center [117, 157] width 180 height 8
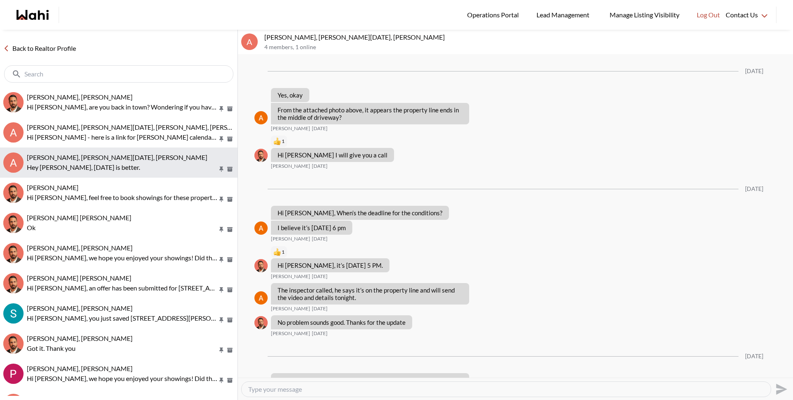
scroll to position [844, 0]
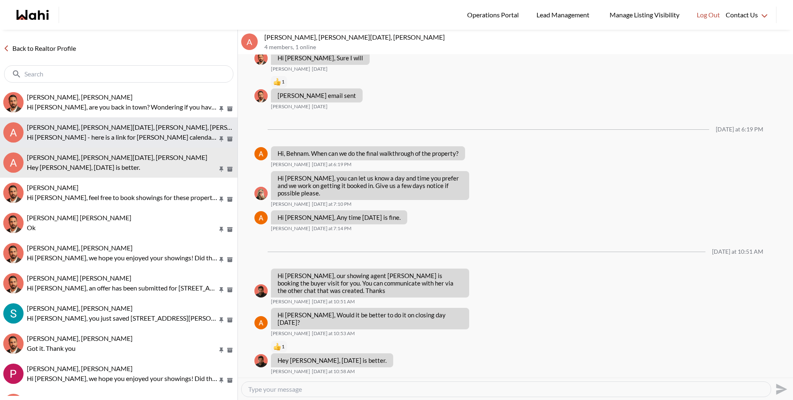
click at [80, 119] on button "A [PERSON_NAME], [PERSON_NAME][DATE], [PERSON_NAME], [PERSON_NAME], [PERSON_NAM…" at bounding box center [118, 132] width 237 height 30
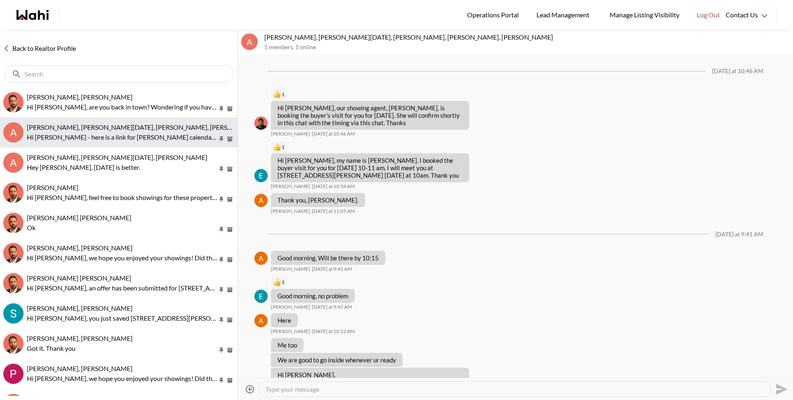
scroll to position [1702, 0]
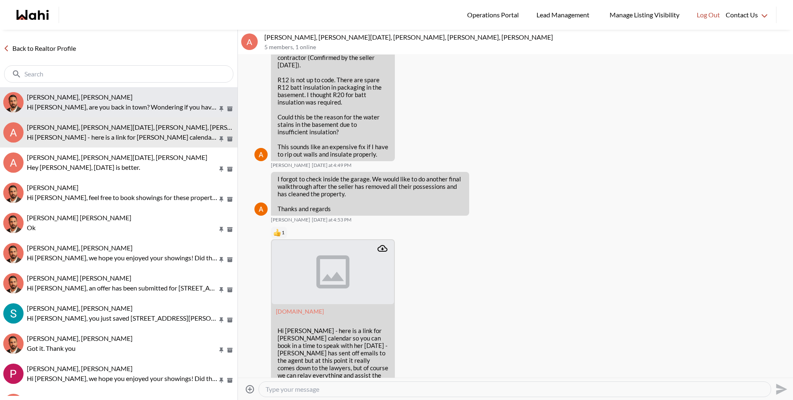
click at [85, 104] on p "Hi Benham, are you back in town? Wondering if you have gotten any info back abo…" at bounding box center [122, 107] width 191 height 10
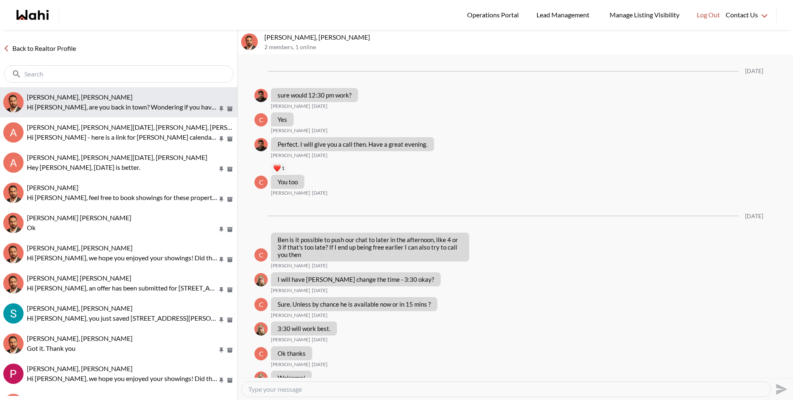
scroll to position [665, 0]
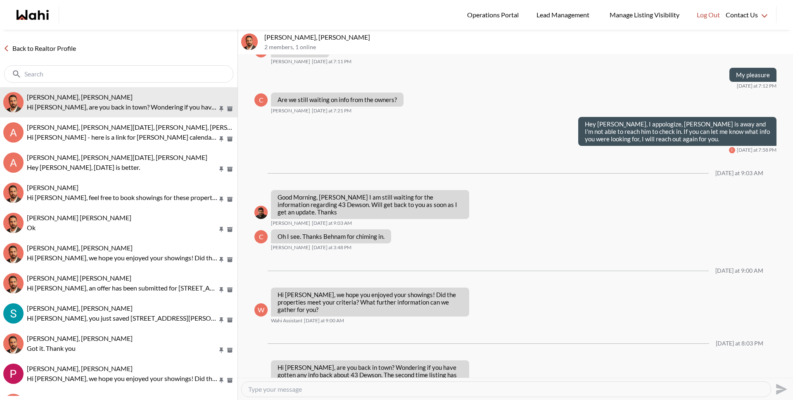
click at [319, 393] on textarea "Type your message" at bounding box center [506, 389] width 516 height 8
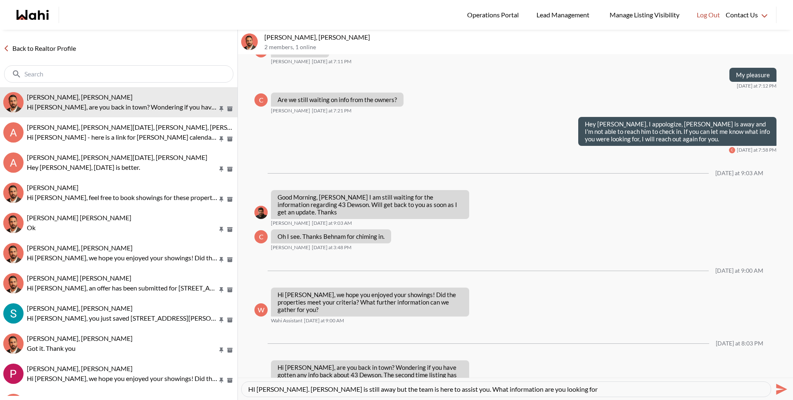
type textarea "HI Caroline. Behnam is still away but the team is here to assist you. What info…"
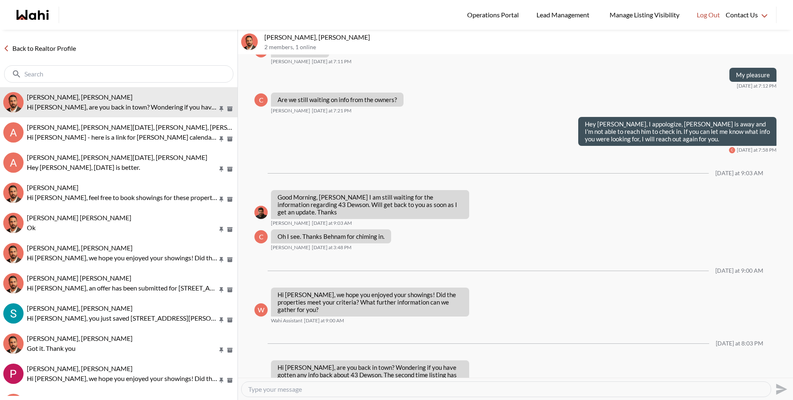
scroll to position [731, 0]
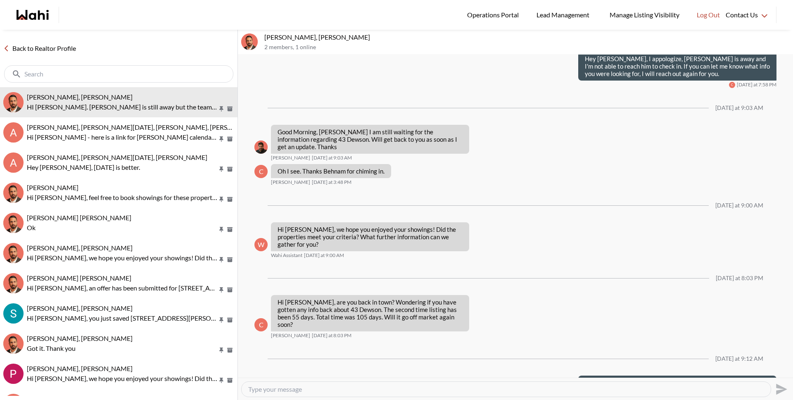
click at [64, 46] on link "Back to Realtor Profile" at bounding box center [39, 48] width 79 height 11
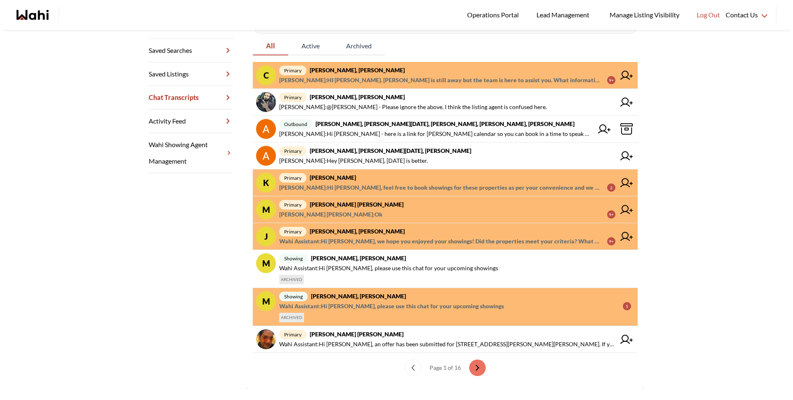
click at [338, 308] on span "Wahi Assistant : Hi Josh, please use this chat for your upcoming showings" at bounding box center [391, 306] width 225 height 10
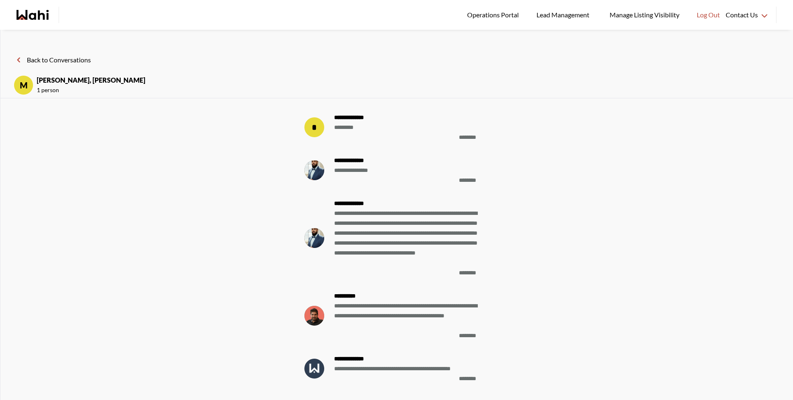
click at [68, 58] on button "Back to Conversations" at bounding box center [52, 60] width 77 height 11
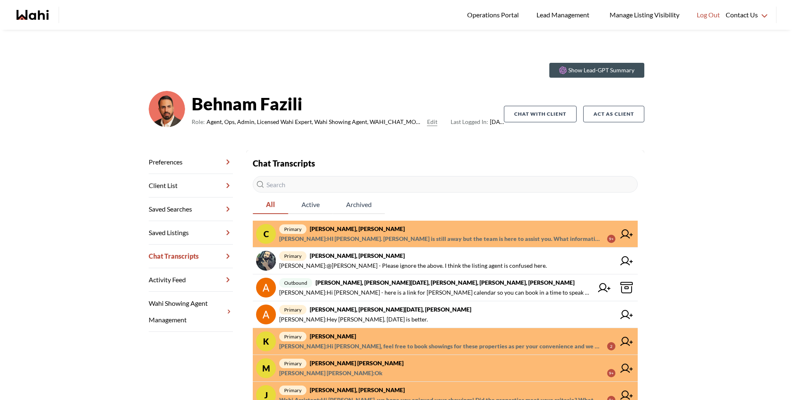
click at [339, 334] on strong "Kin Mohamed, Behnam" at bounding box center [333, 335] width 46 height 7
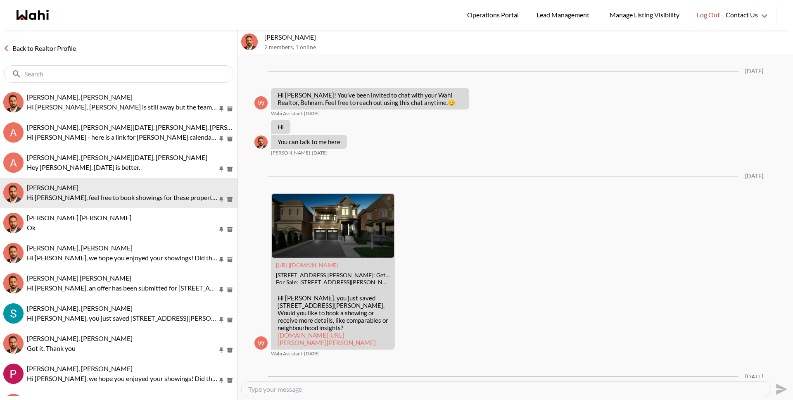
scroll to position [291, 0]
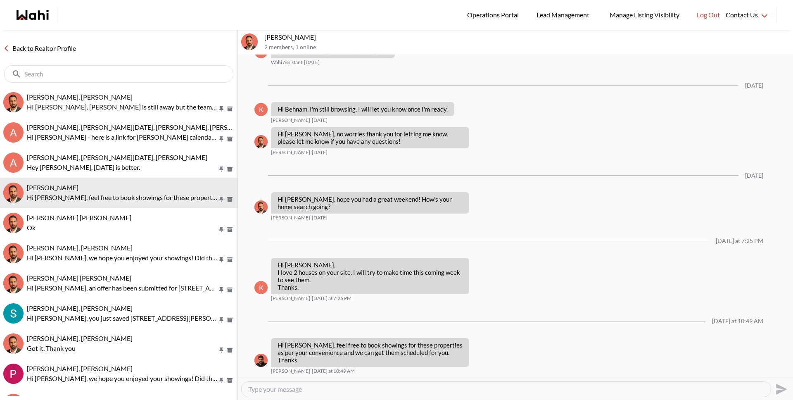
click at [50, 45] on link "Back to Realtor Profile" at bounding box center [39, 48] width 79 height 11
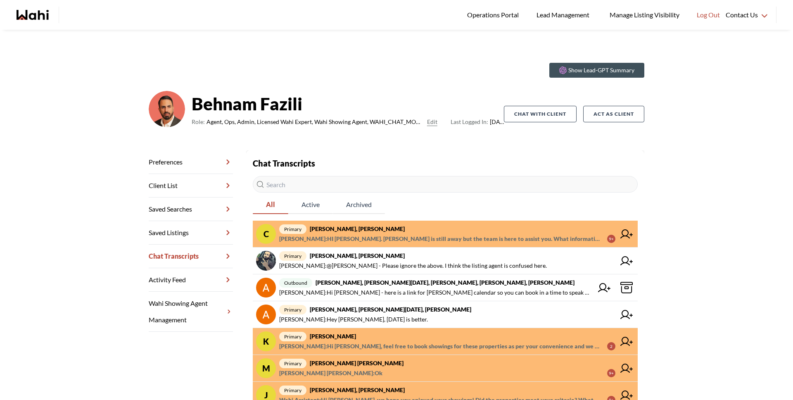
click at [337, 229] on strong "Caroline Rouben, Behnam" at bounding box center [357, 228] width 95 height 7
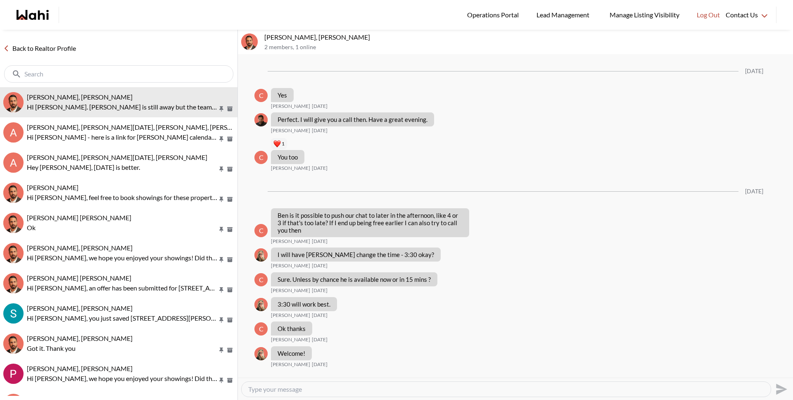
scroll to position [706, 0]
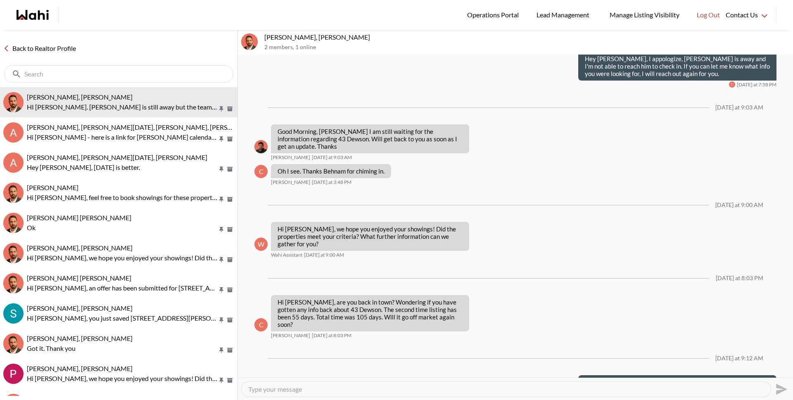
click at [43, 47] on link "Back to Realtor Profile" at bounding box center [39, 48] width 79 height 11
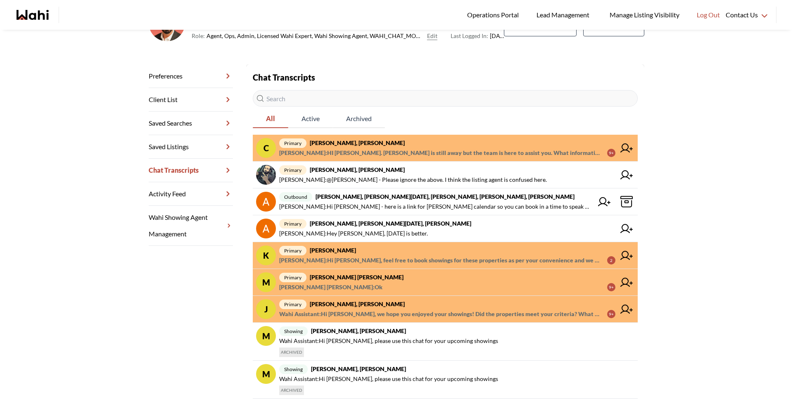
scroll to position [110, 0]
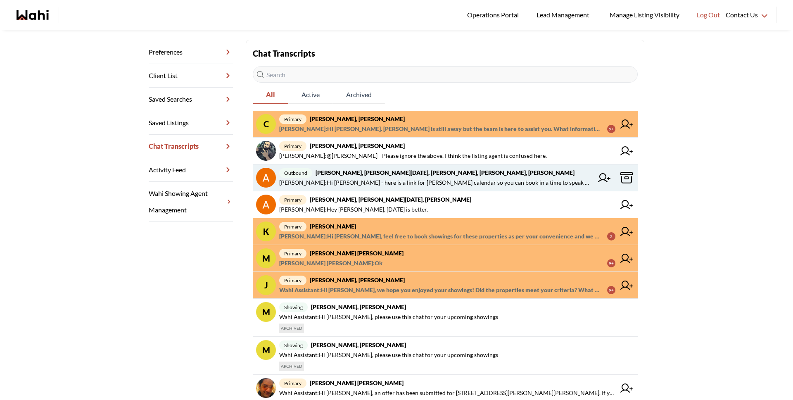
click at [354, 180] on span "Anwar Abamecha : Hi Anwar - here is a link for michelles calendar so you can bo…" at bounding box center [436, 183] width 314 height 10
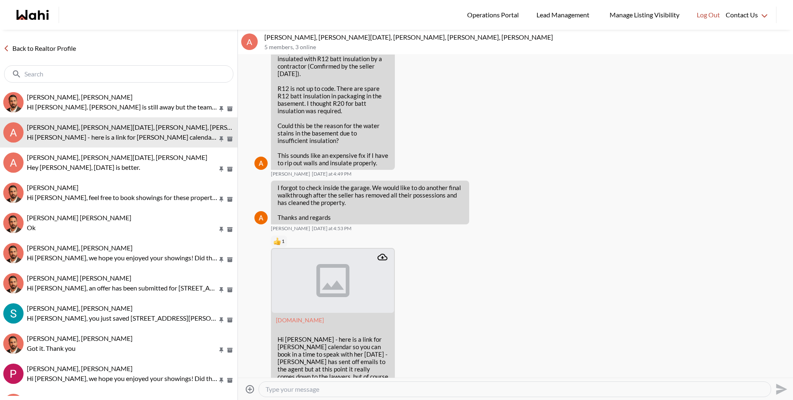
scroll to position [1702, 0]
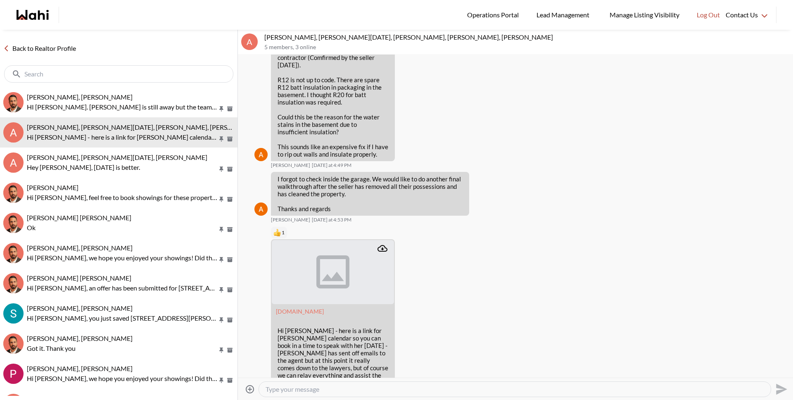
click at [50, 51] on link "Back to Realtor Profile" at bounding box center [39, 48] width 79 height 11
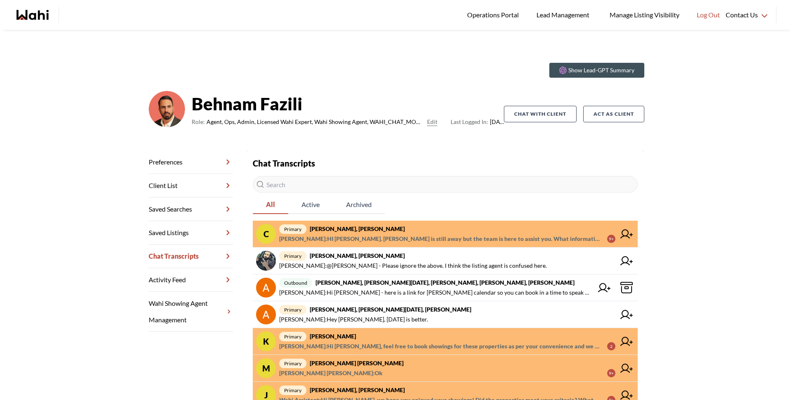
scroll to position [2, 0]
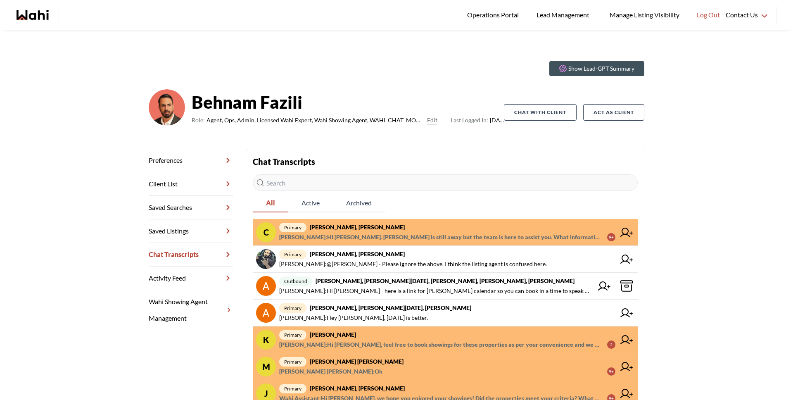
click at [546, 236] on span "Michelle Ryckman : HI Caroline. Behnam is still away but the team is here to as…" at bounding box center [439, 237] width 321 height 10
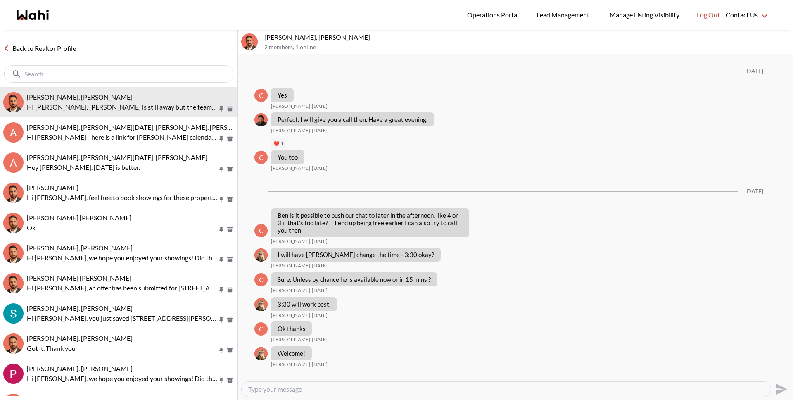
scroll to position [706, 0]
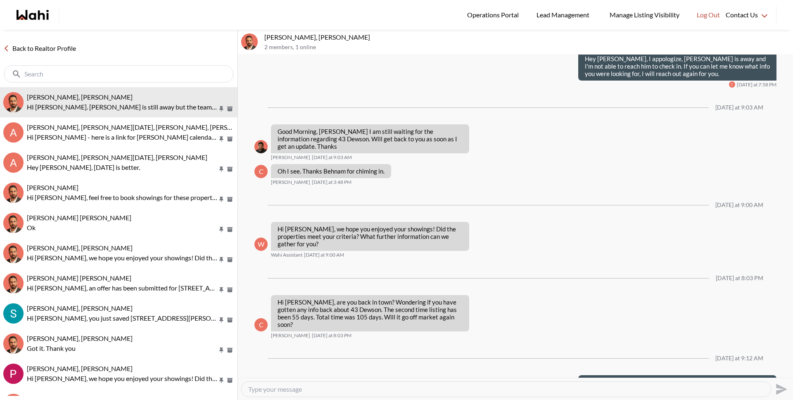
click at [63, 49] on link "Back to Realtor Profile" at bounding box center [39, 48] width 79 height 11
